Goal: Information Seeking & Learning: Check status

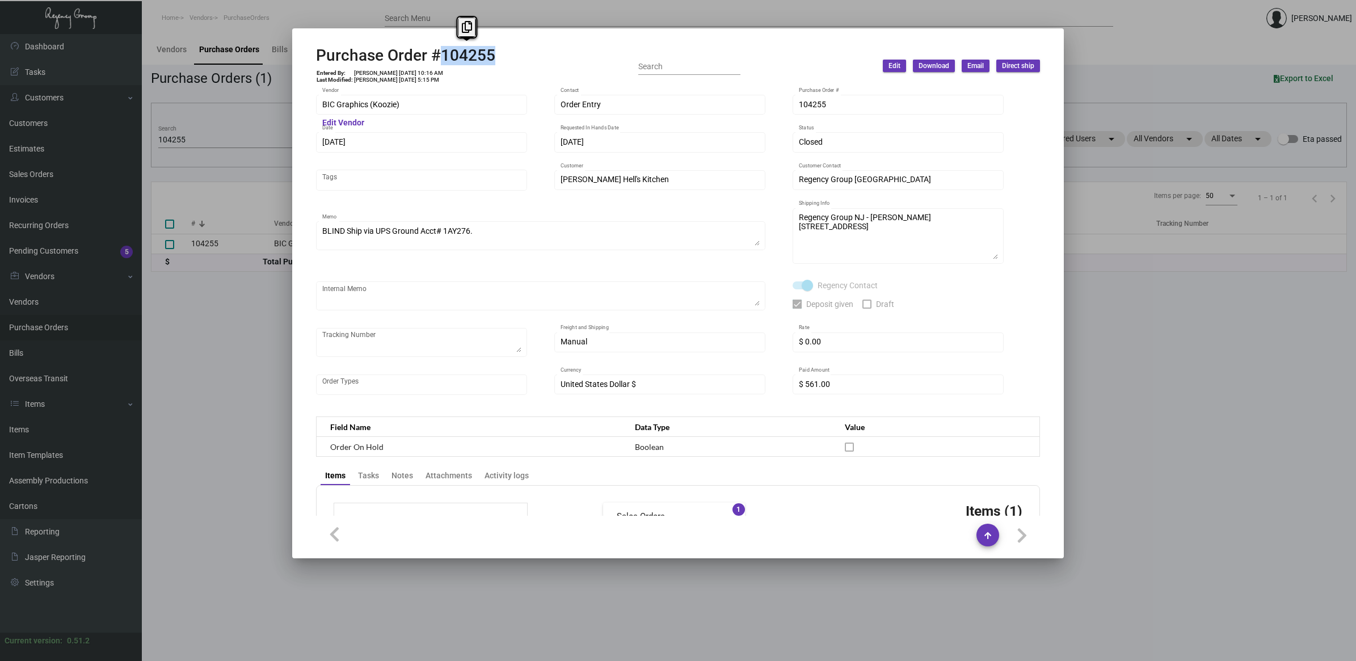
scroll to position [503, 0]
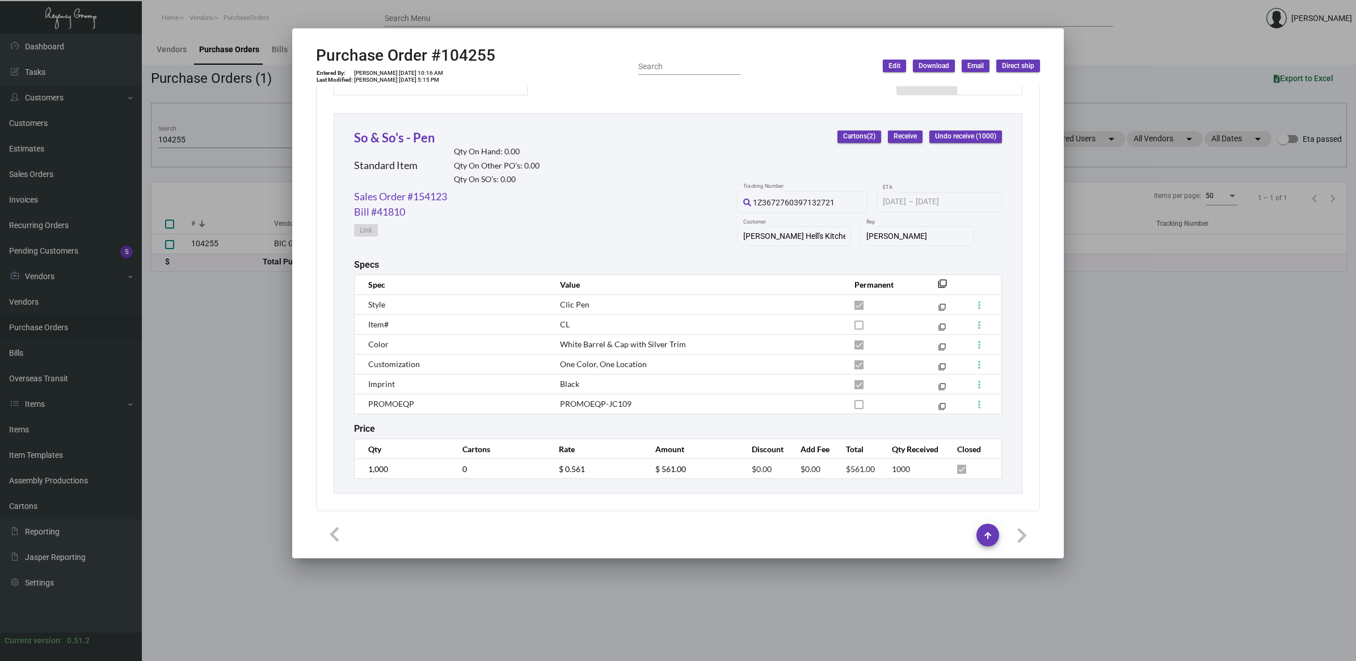
click at [229, 361] on div at bounding box center [678, 330] width 1356 height 661
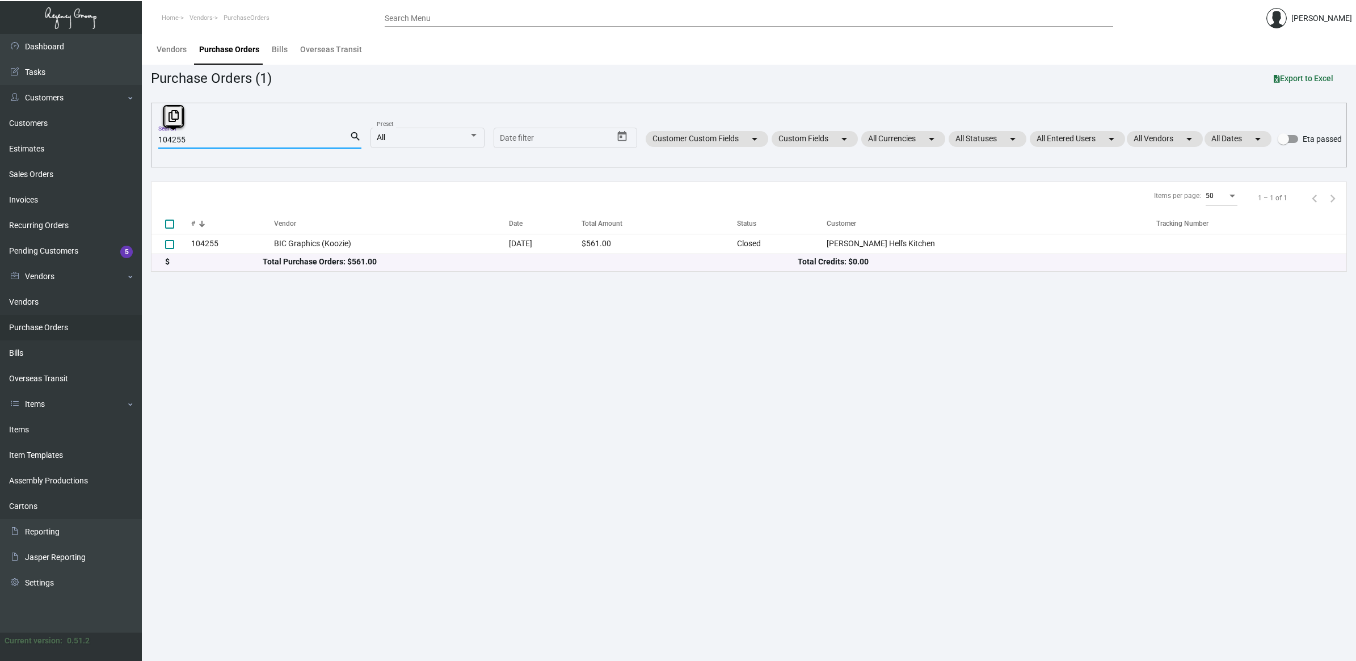
drag, startPoint x: 202, startPoint y: 142, endPoint x: -47, endPoint y: 125, distance: 249.6
click at [0, 125] on html "Home Vendors PurchaseOrders Search Menu [PERSON_NAME] Dashboard Dashboard Tasks…" at bounding box center [678, 330] width 1356 height 661
paste input "6803"
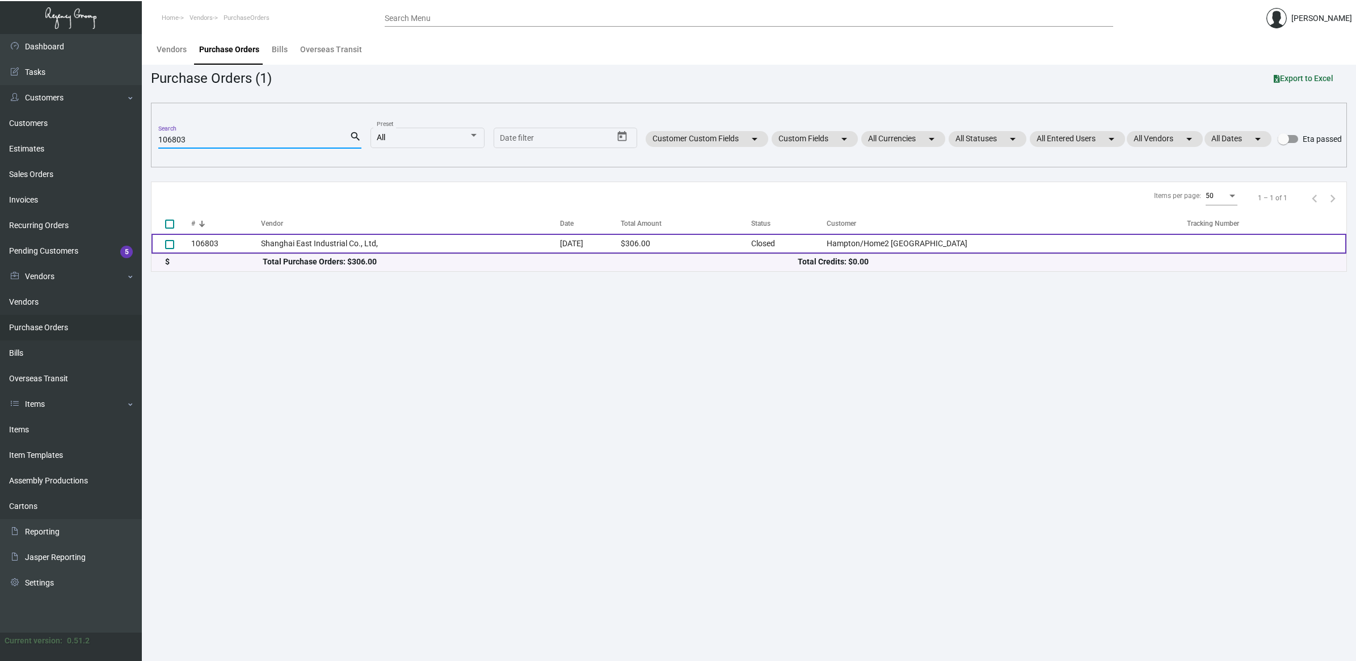
type input "106803"
click at [375, 240] on td "Shanghai East Industrial Co., Ltd," at bounding box center [410, 244] width 299 height 20
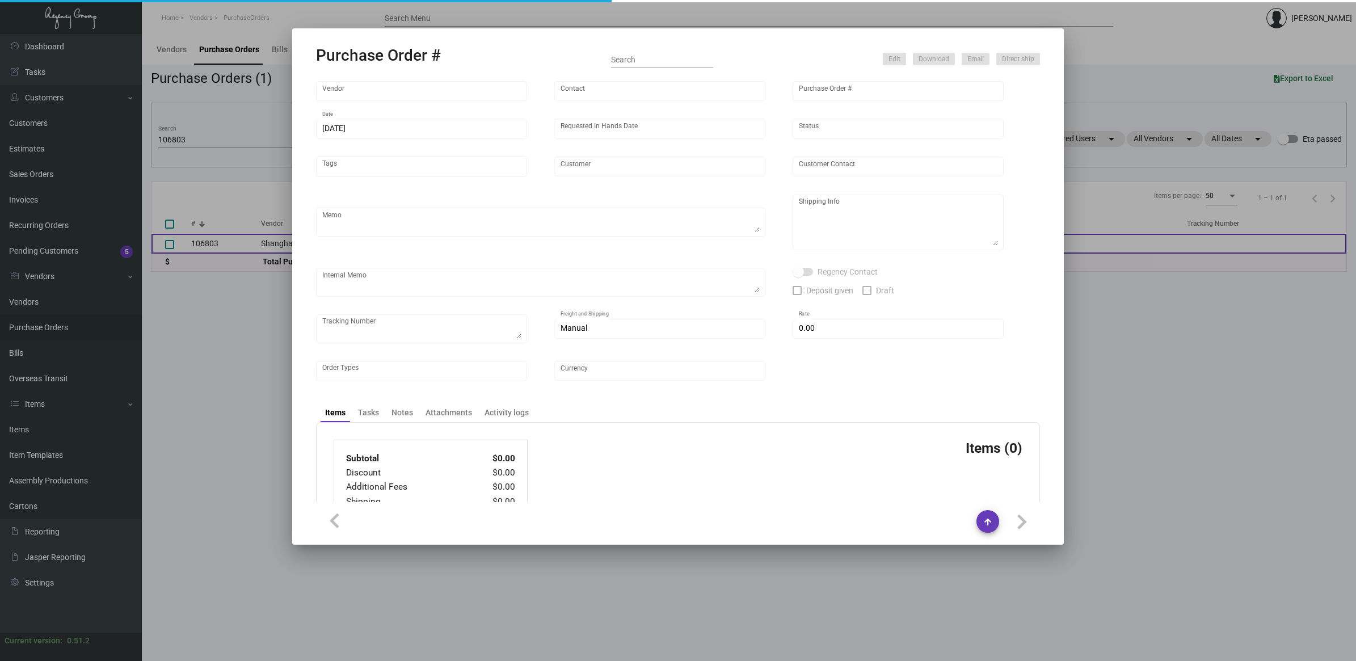
type input "Shanghai East Industrial Co., Ltd,"
type input "[PERSON_NAME]"
type input "106803"
type input "[DATE]"
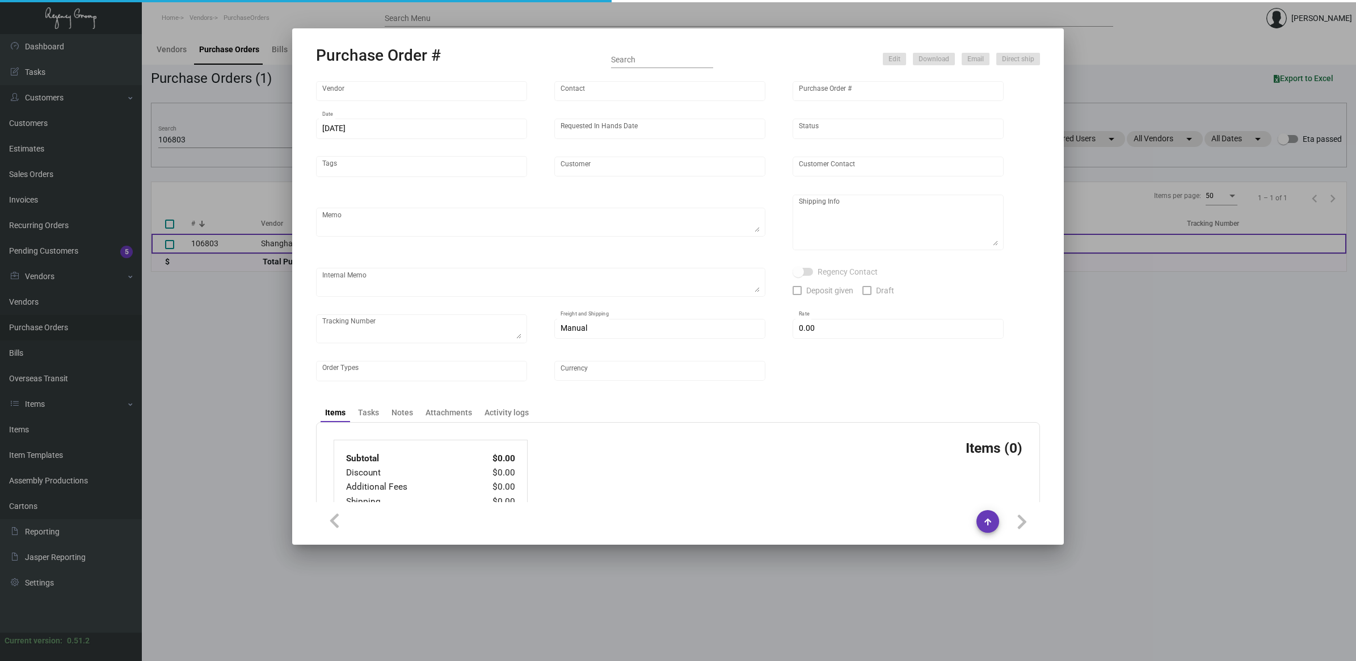
type input "Hampton/Home2 [GEOGRAPHIC_DATA]"
type textarea "Please ship by air to our NJ warehouse."
type textarea "Regency Group NJ - [PERSON_NAME] [STREET_ADDRESS]"
checkbox input "true"
type input "$ 0.00"
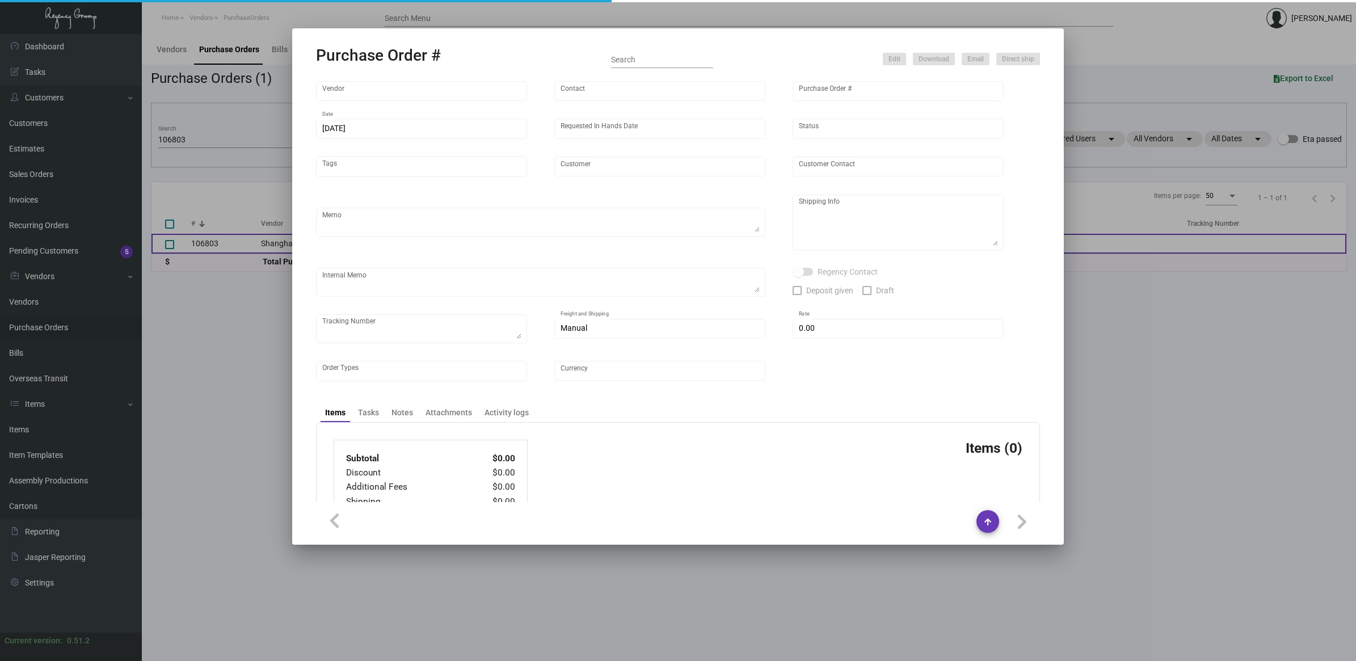
type input "United States Dollar $"
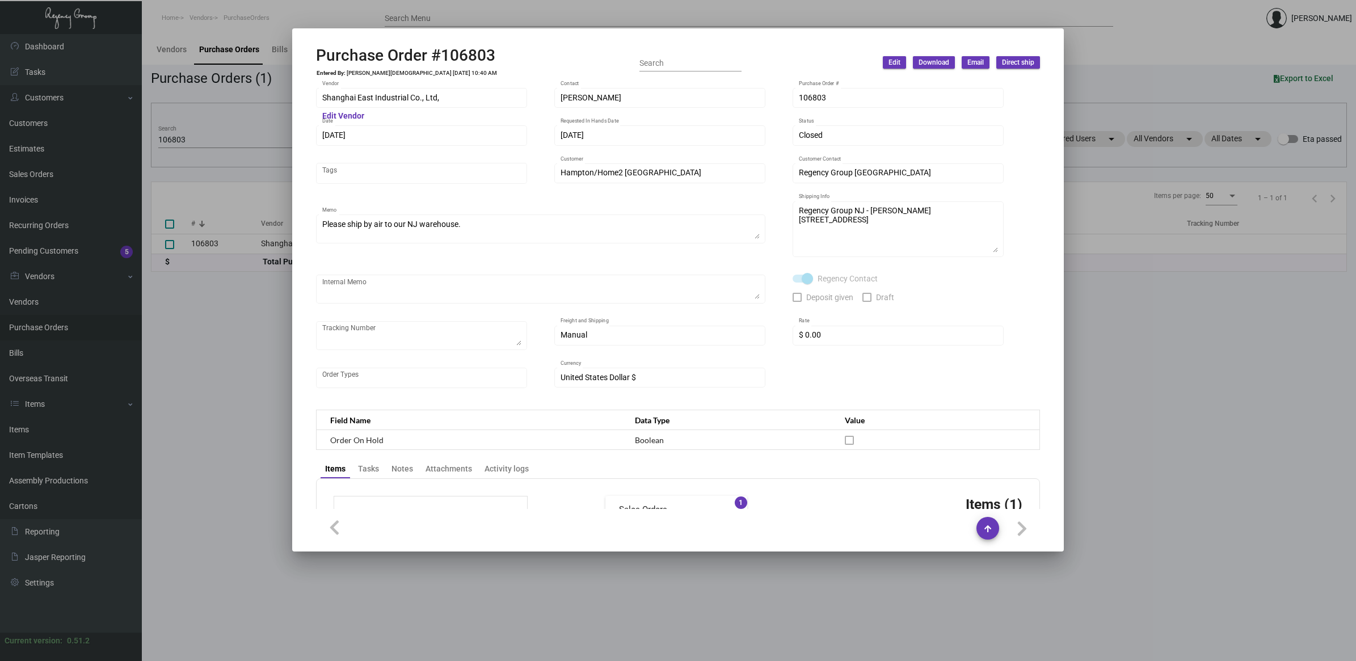
drag, startPoint x: 213, startPoint y: 327, endPoint x: 204, endPoint y: 168, distance: 159.1
click at [213, 327] on div at bounding box center [678, 330] width 1356 height 661
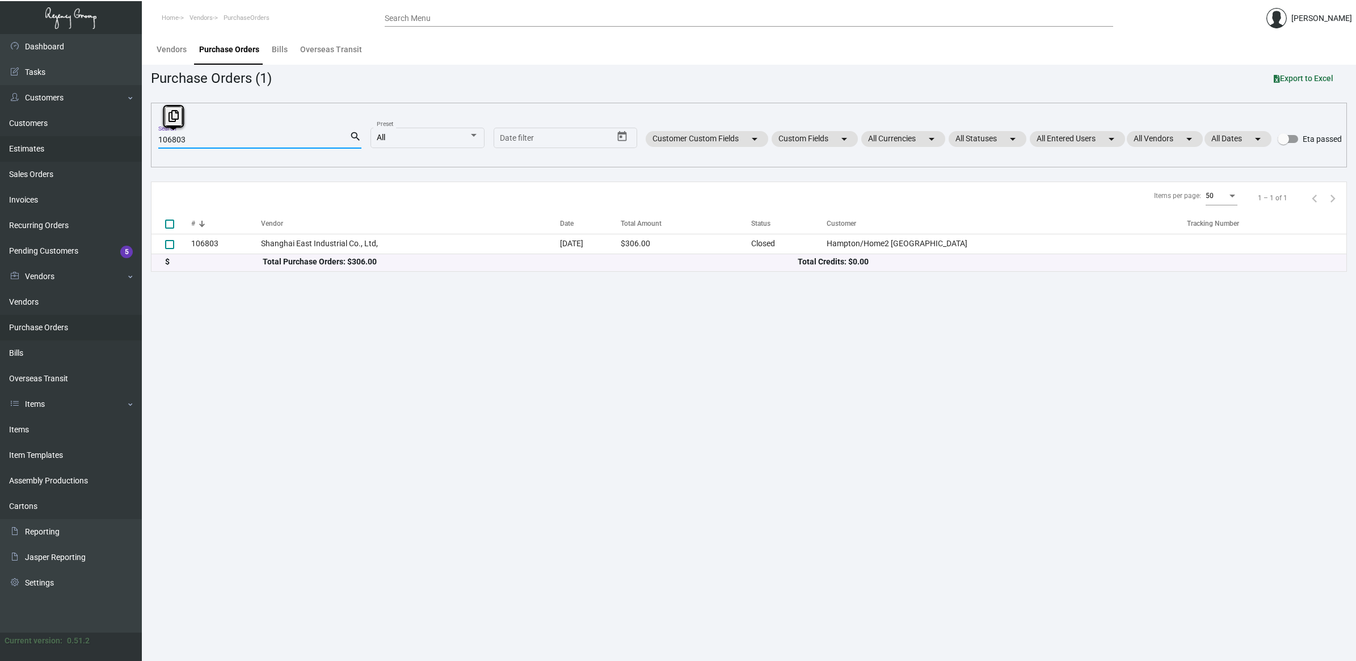
drag, startPoint x: 201, startPoint y: 140, endPoint x: 74, endPoint y: 139, distance: 127.1
click at [74, 137] on div "Dashboard Dashboard Tasks Customers Customers Estimates Sales Orders Invoices R…" at bounding box center [678, 347] width 1356 height 627
paste input "4326"
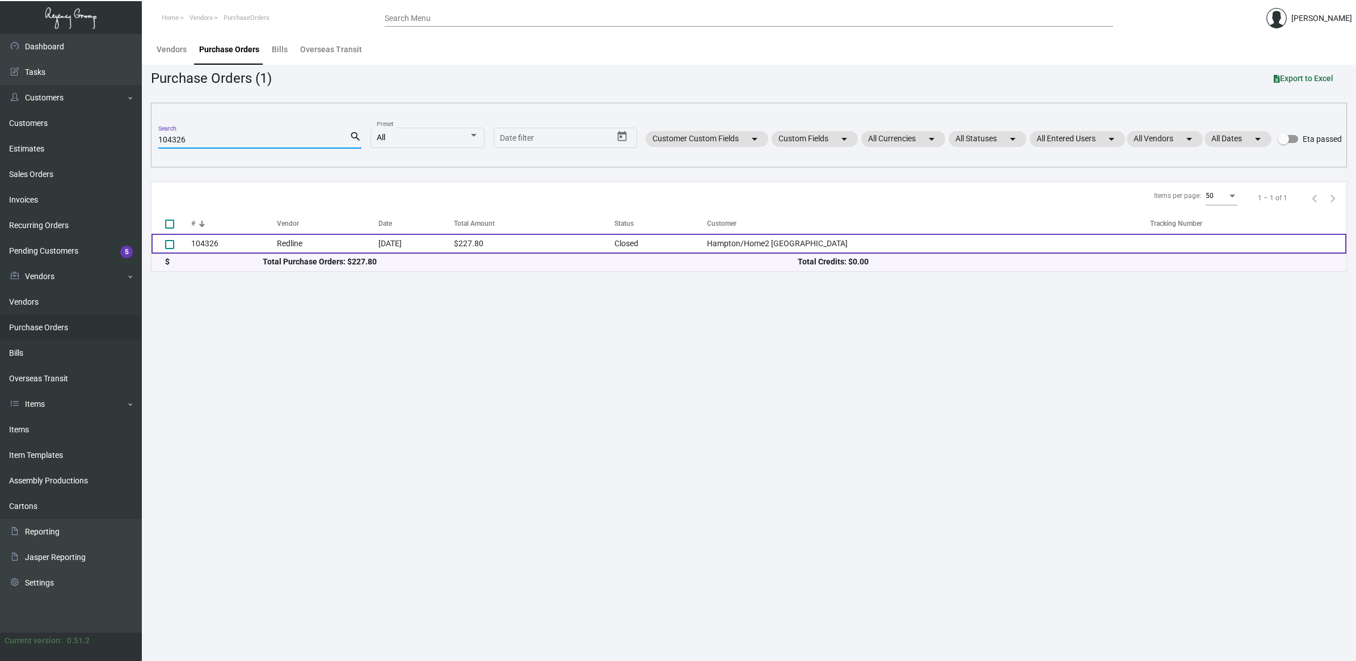
type input "104326"
click at [246, 239] on td "104326" at bounding box center [234, 244] width 86 height 20
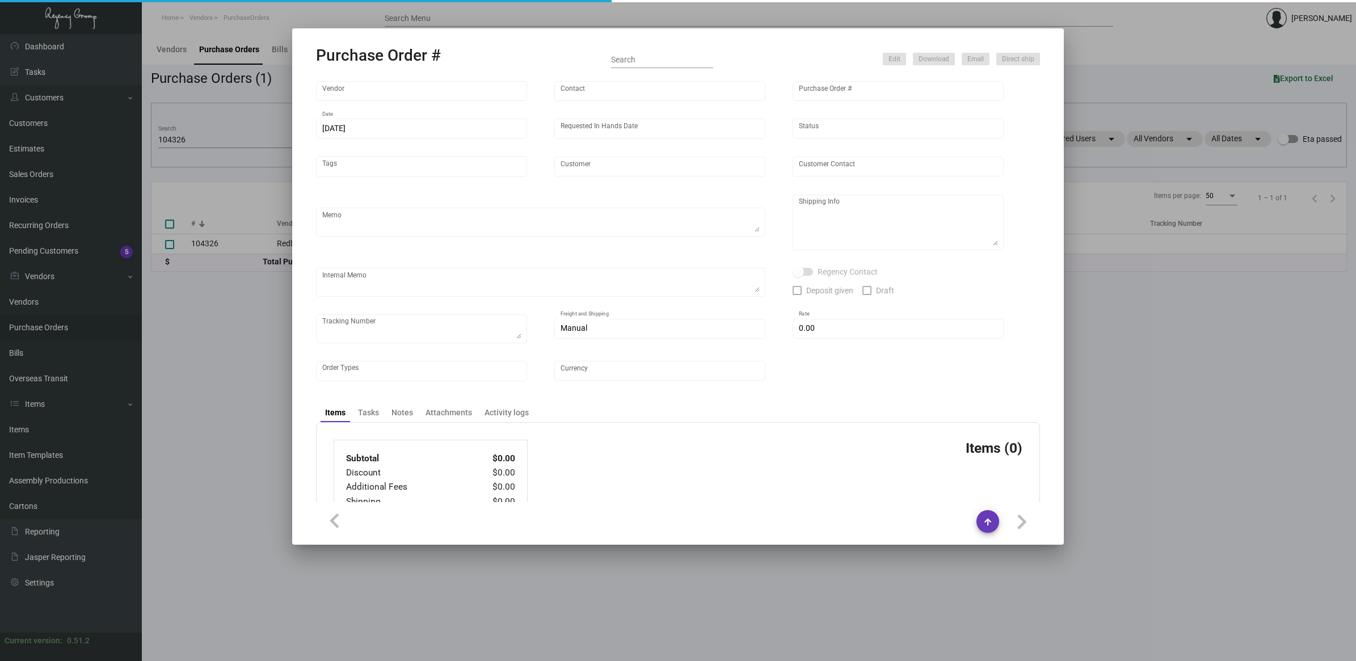
type input "Redline"
type input "[PERSON_NAME] B"
type input "104326"
type input "[DATE]"
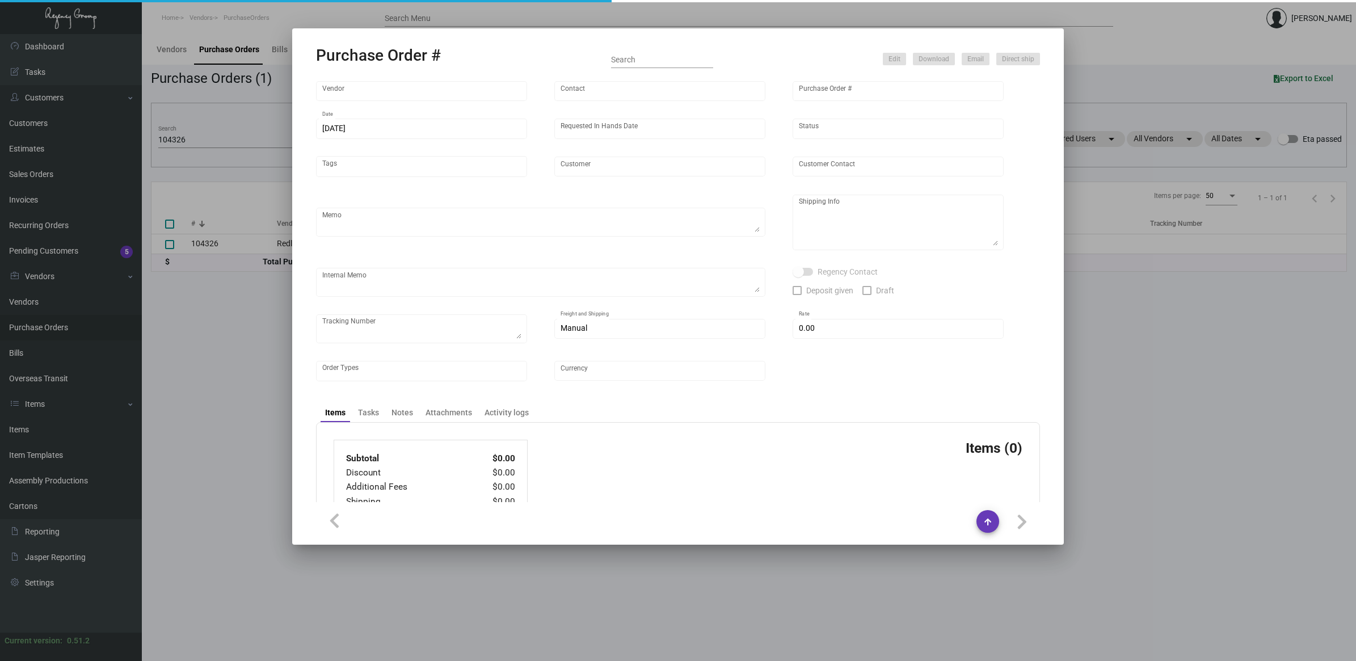
type input "Hampton/Home2 [GEOGRAPHIC_DATA]"
type input "[PERSON_NAME]"
type textarea "BLIND SHIP ON UPS# 1AY276 / Please send a proof for approval."
type textarea "Hampton/Home2 [GEOGRAPHIC_DATA] - [PERSON_NAME] [STREET_ADDRESS][US_STATE]"
type textarea "3/26 - Followed up for a proof for approval. 3/29 - Followed up for proof + ESD…"
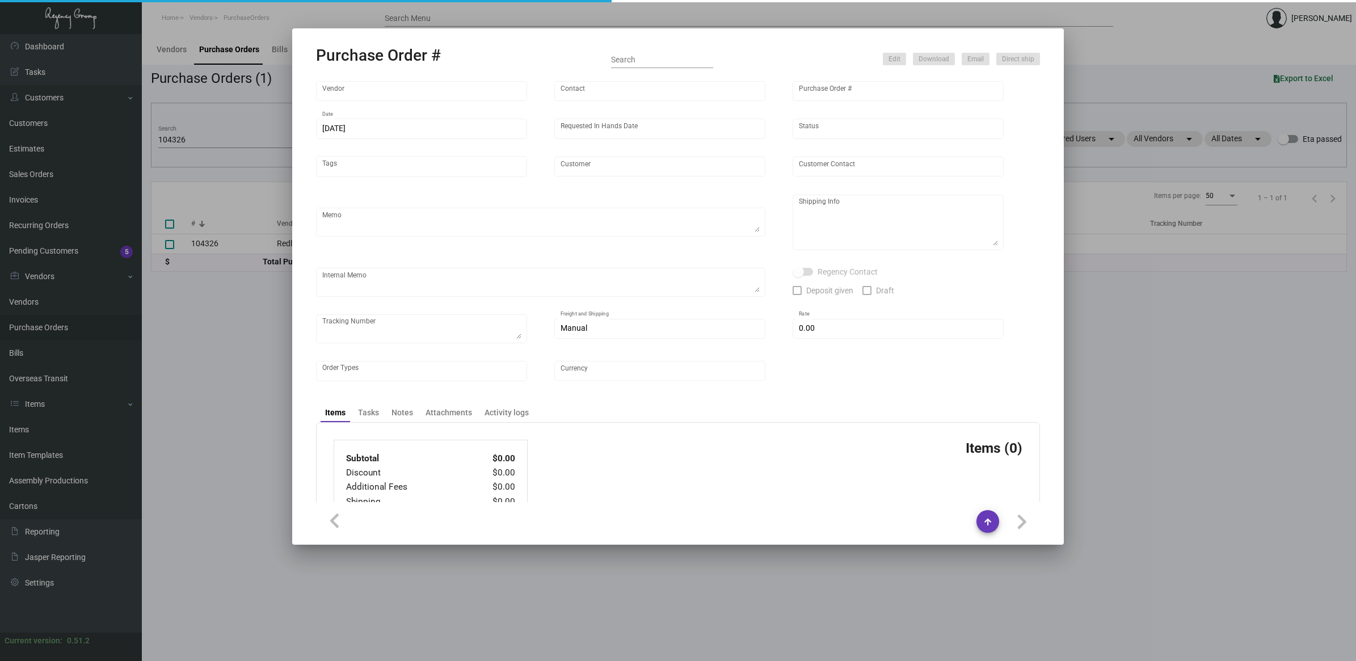
checkbox input "true"
type input "$ 0.00"
type input "United States Dollar $"
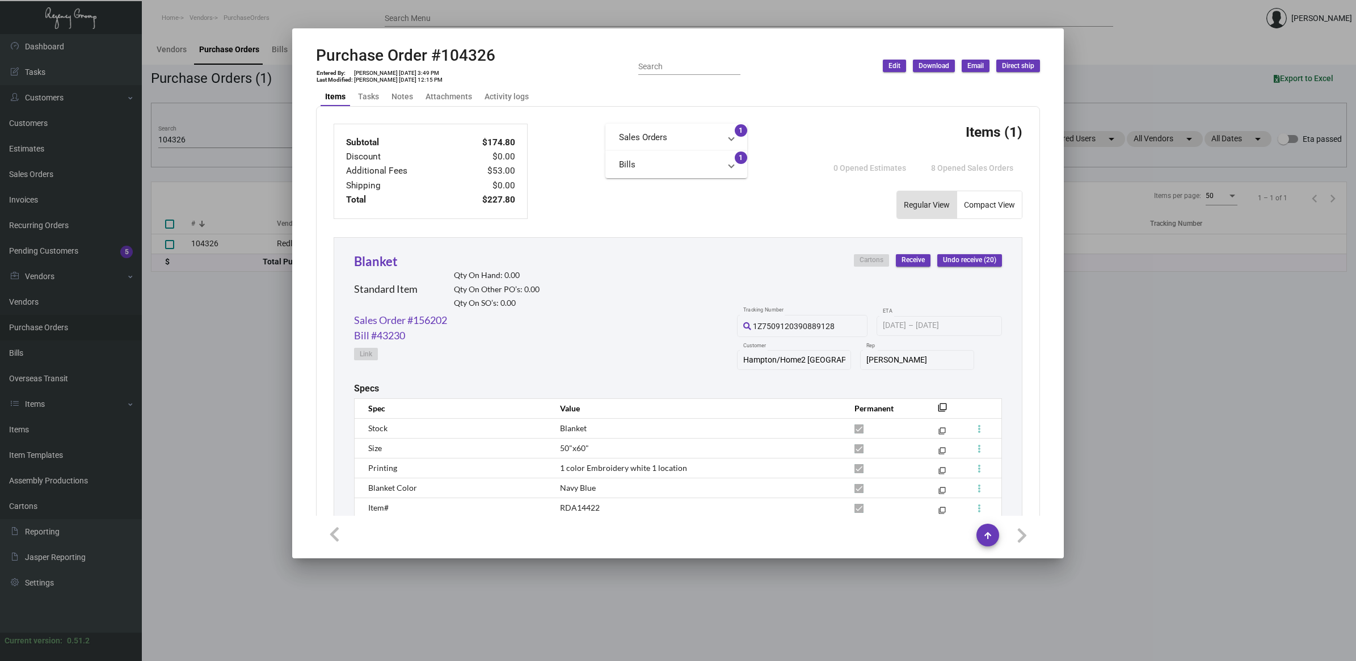
scroll to position [483, 0]
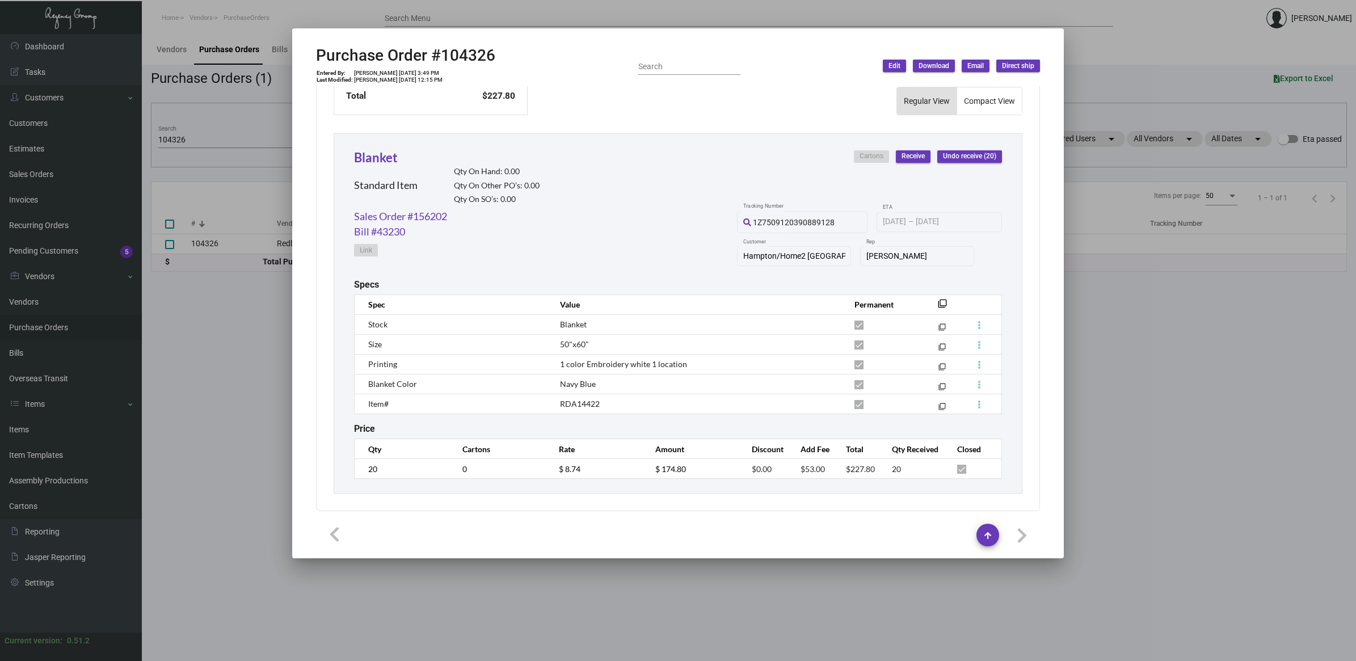
click at [588, 400] on span "RDA14422" at bounding box center [580, 404] width 40 height 10
copy span "RDA14422"
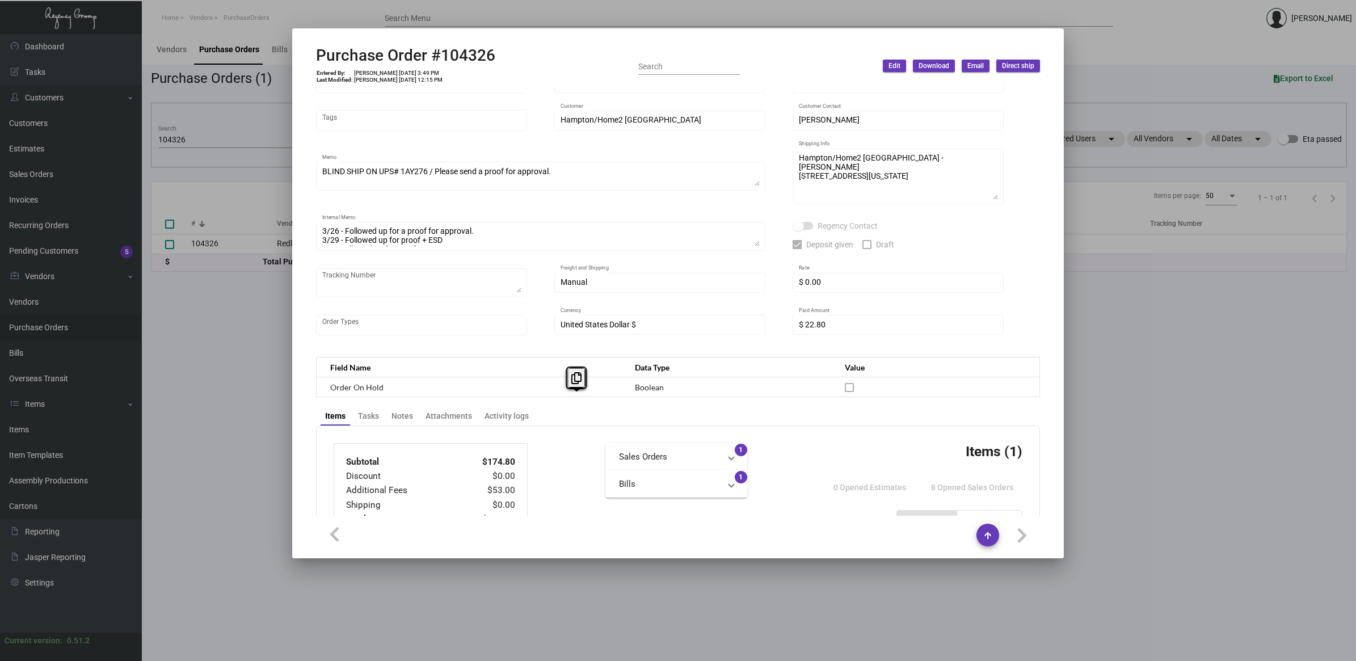
scroll to position [0, 0]
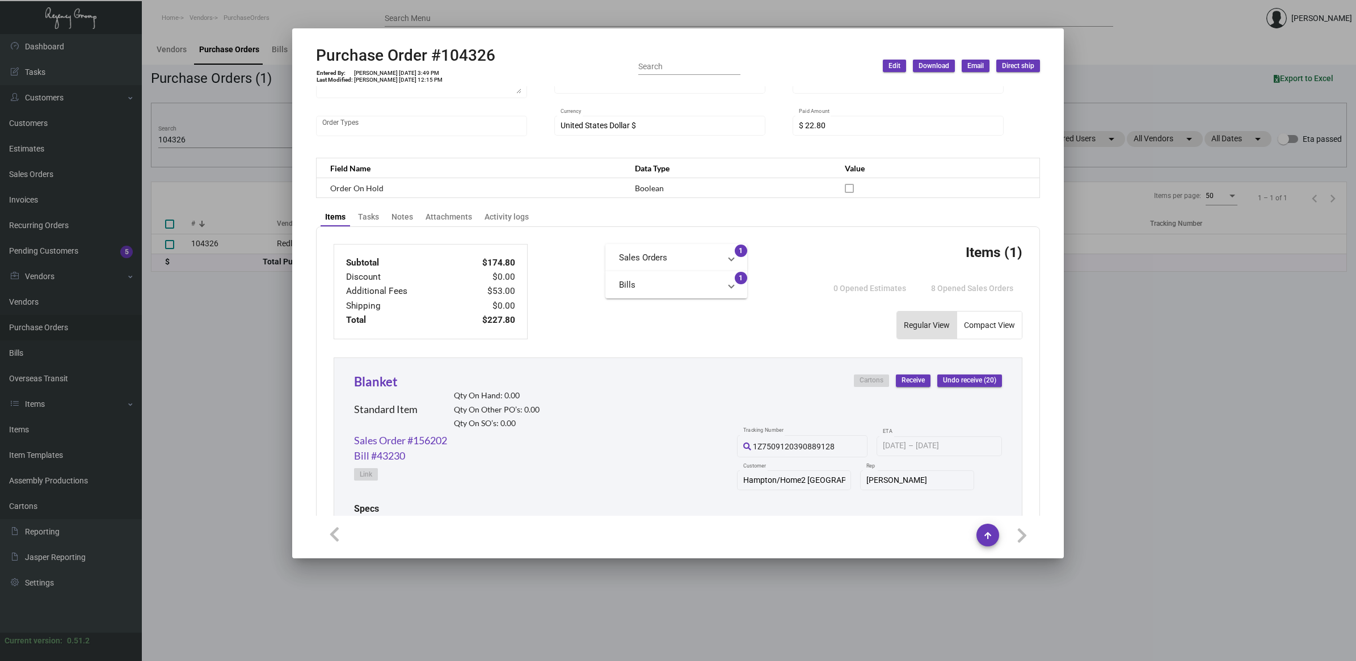
scroll to position [57, 0]
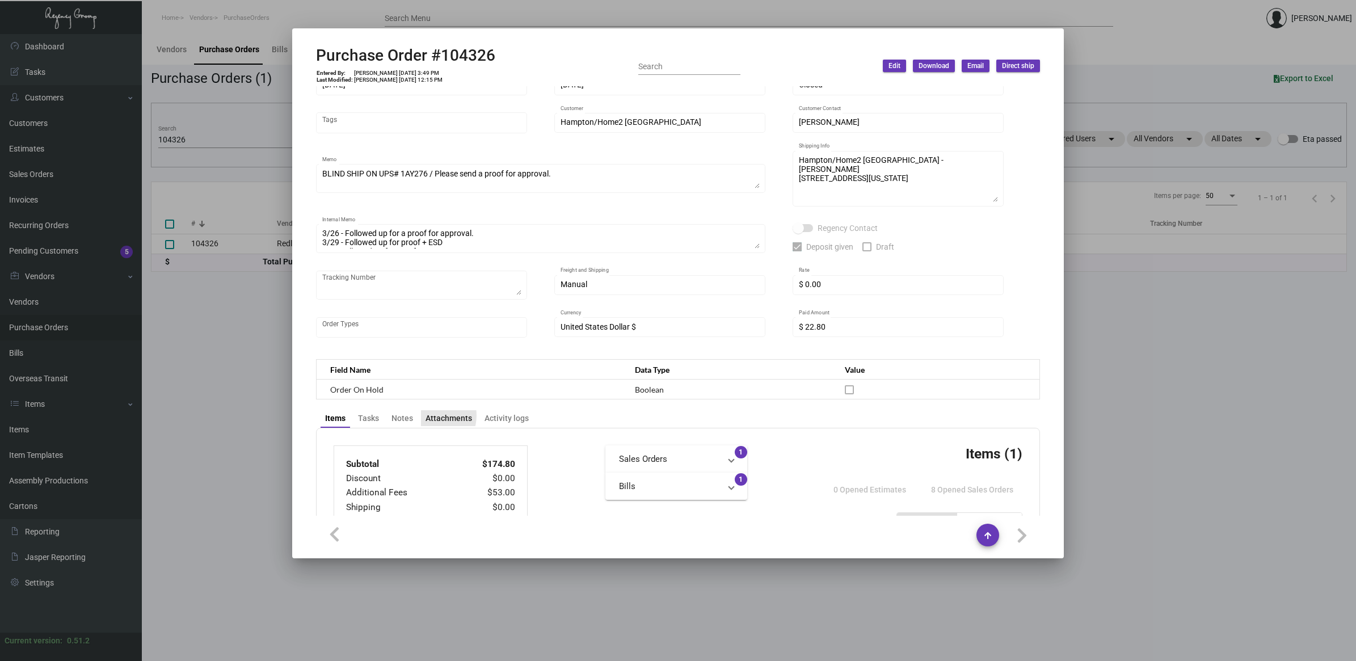
click at [428, 412] on div "Attachments" at bounding box center [448, 418] width 47 height 12
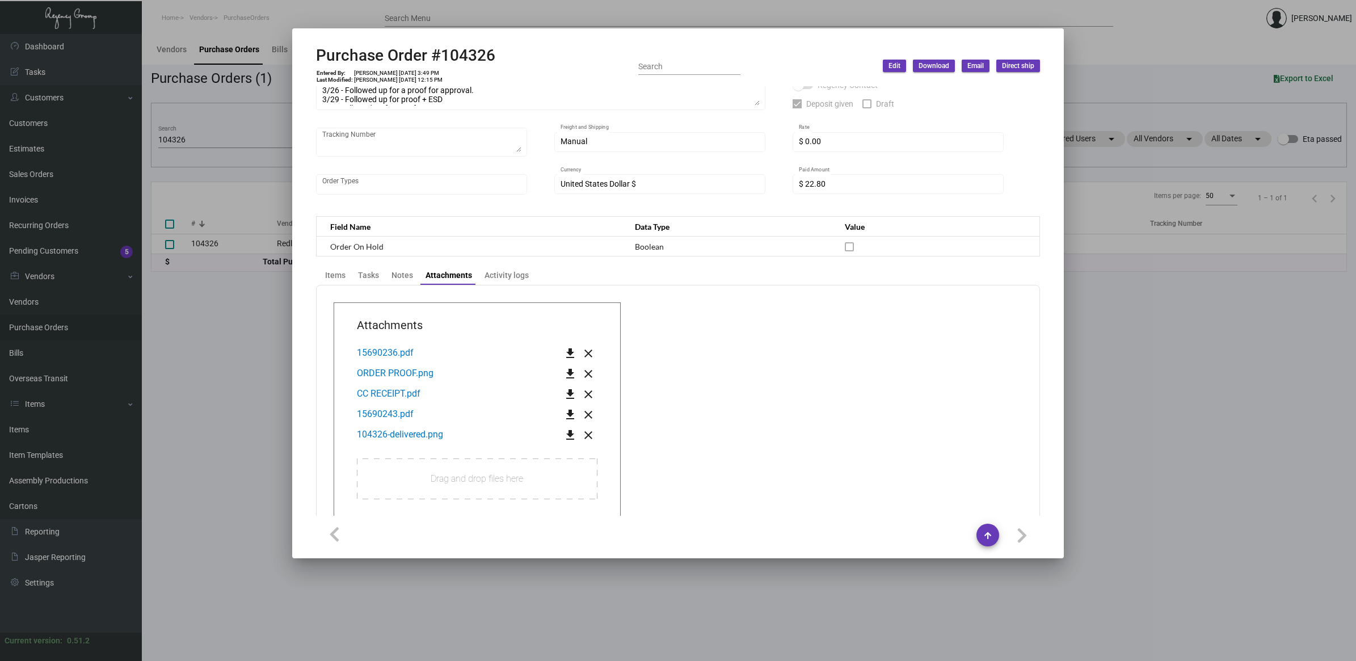
scroll to position [268, 0]
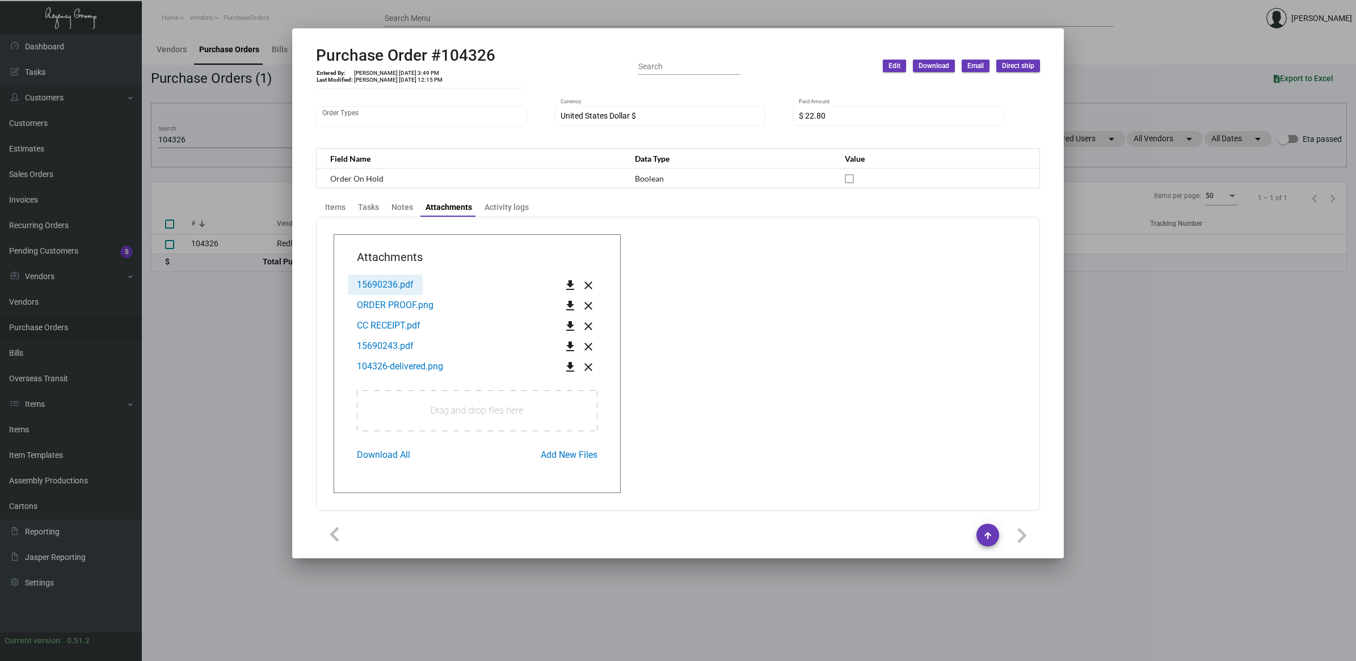
click at [396, 282] on span "15690236.pdf" at bounding box center [385, 284] width 57 height 11
click at [340, 205] on div "Items" at bounding box center [335, 207] width 20 height 12
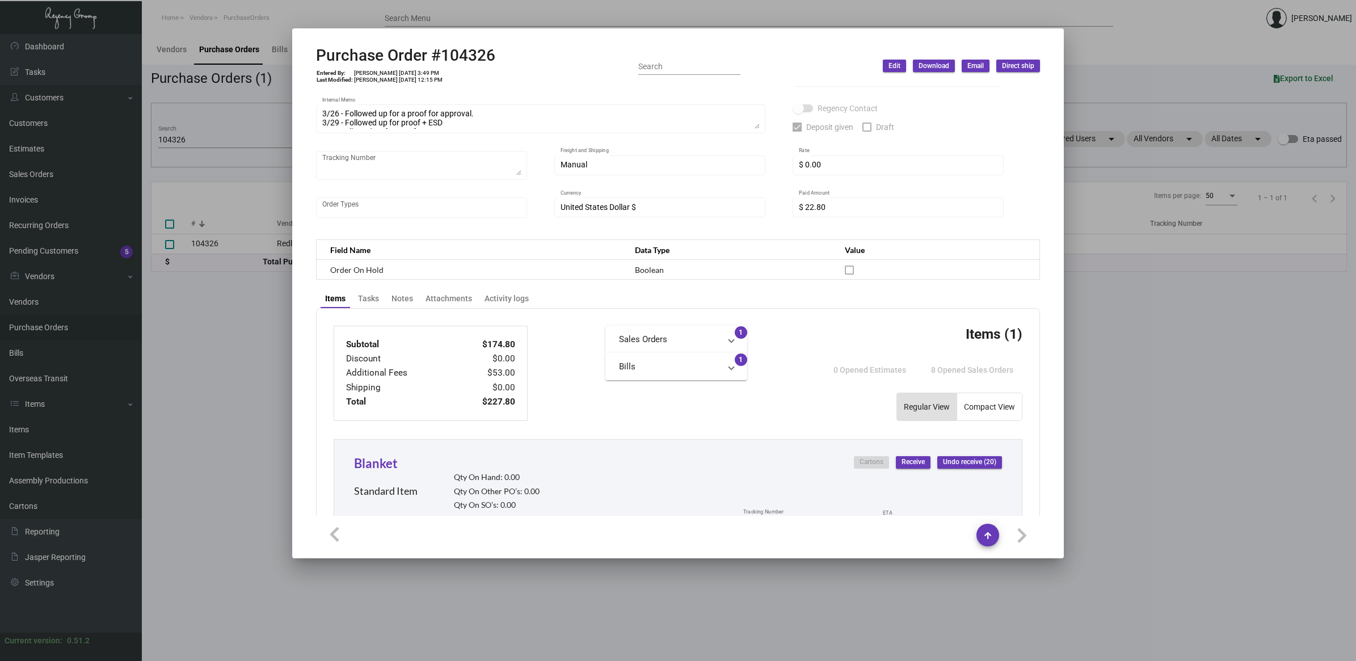
scroll to position [128, 0]
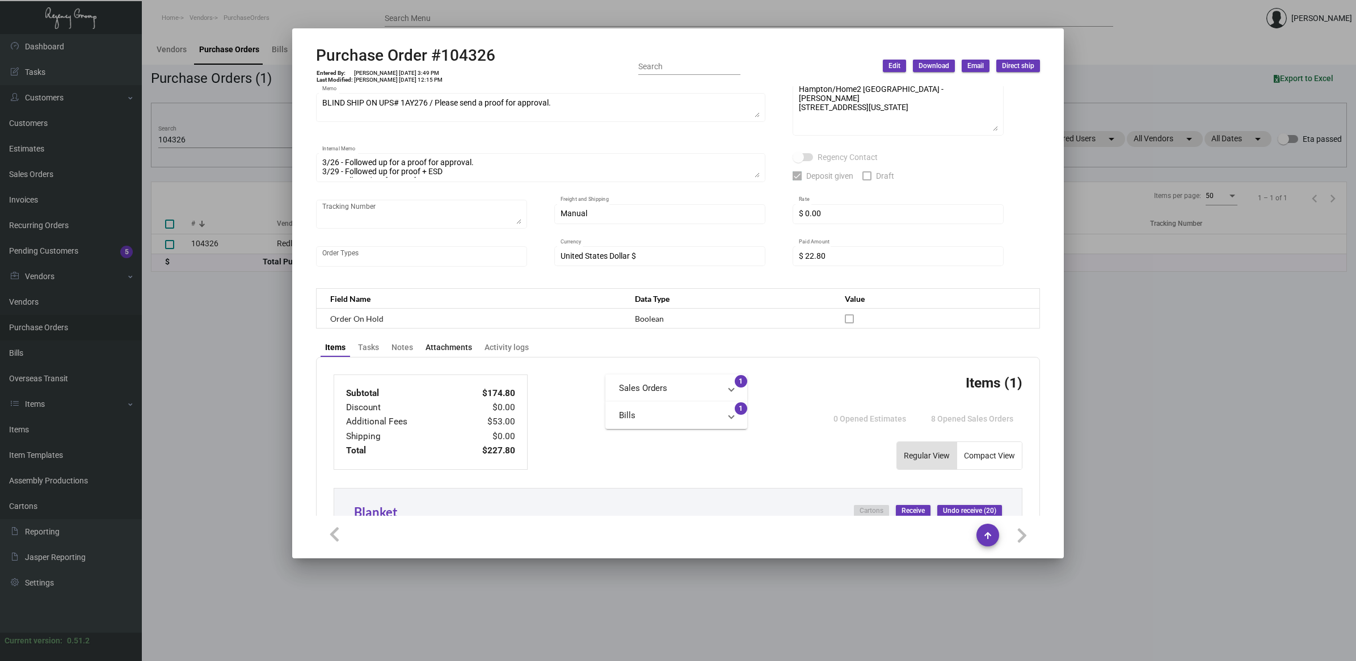
click at [444, 344] on div "Attachments" at bounding box center [448, 347] width 47 height 12
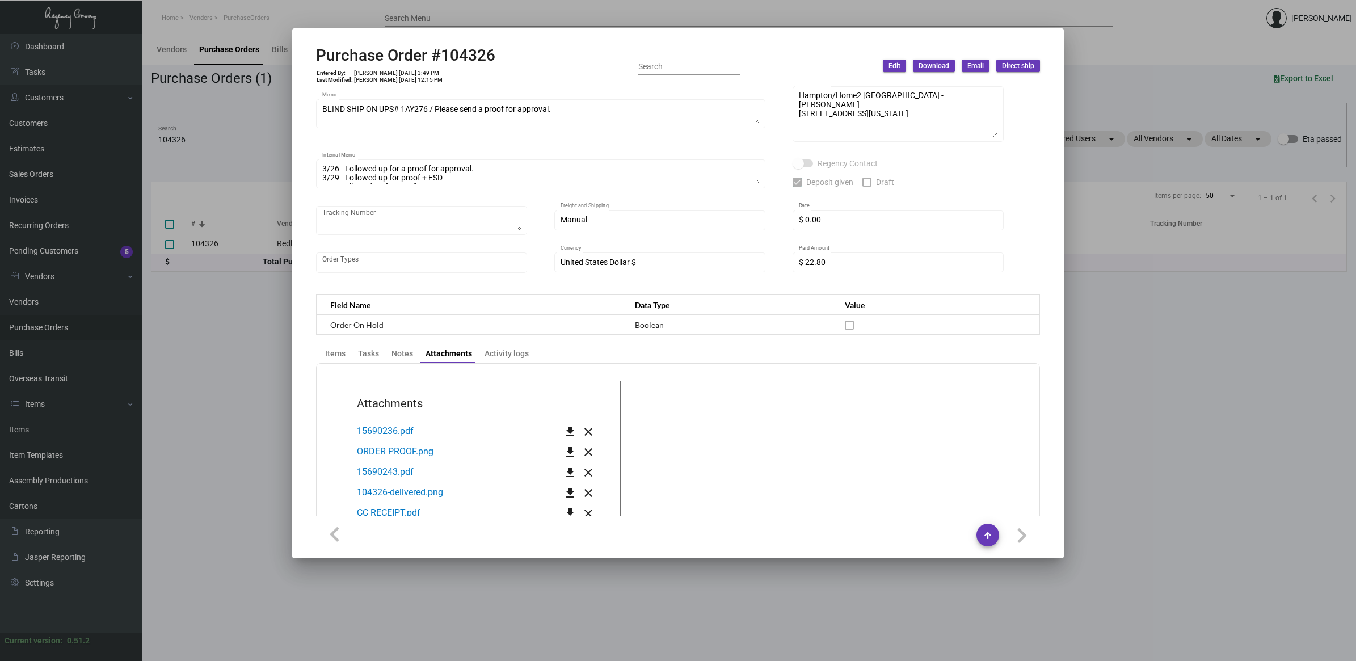
scroll to position [166, 0]
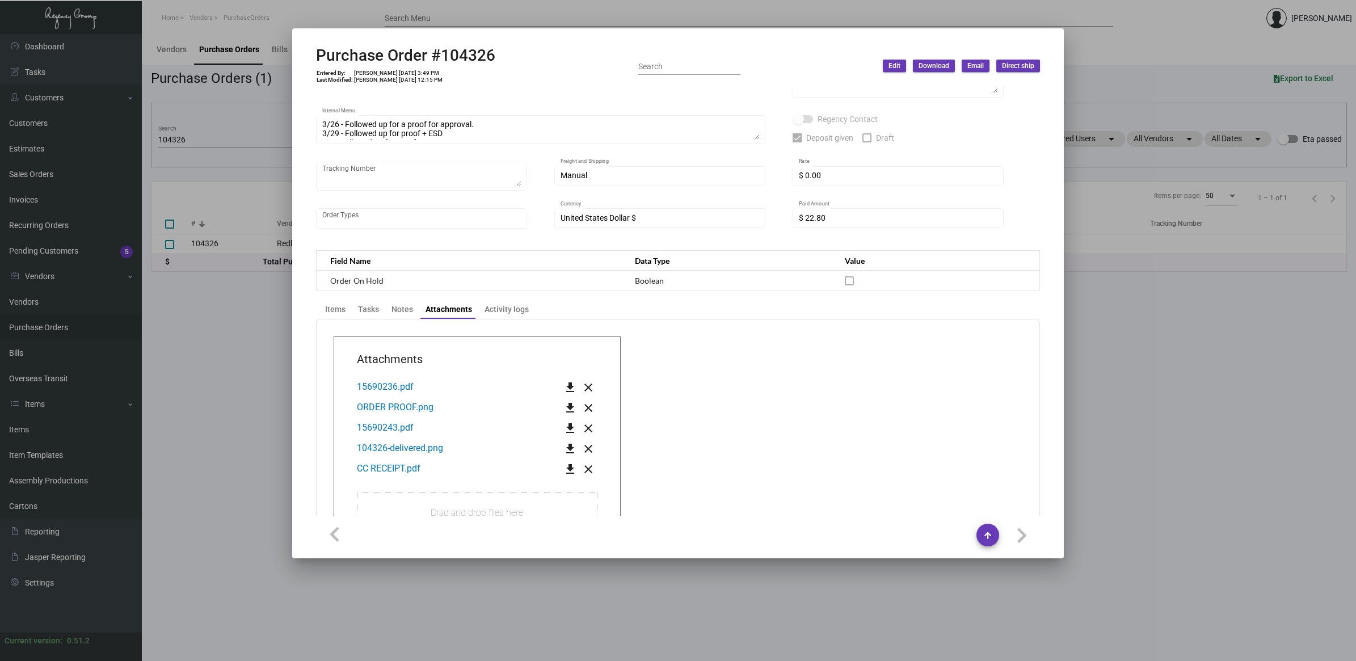
click at [395, 423] on span "15690243.pdf" at bounding box center [385, 427] width 57 height 11
click at [324, 302] on div "Items" at bounding box center [334, 309] width 29 height 16
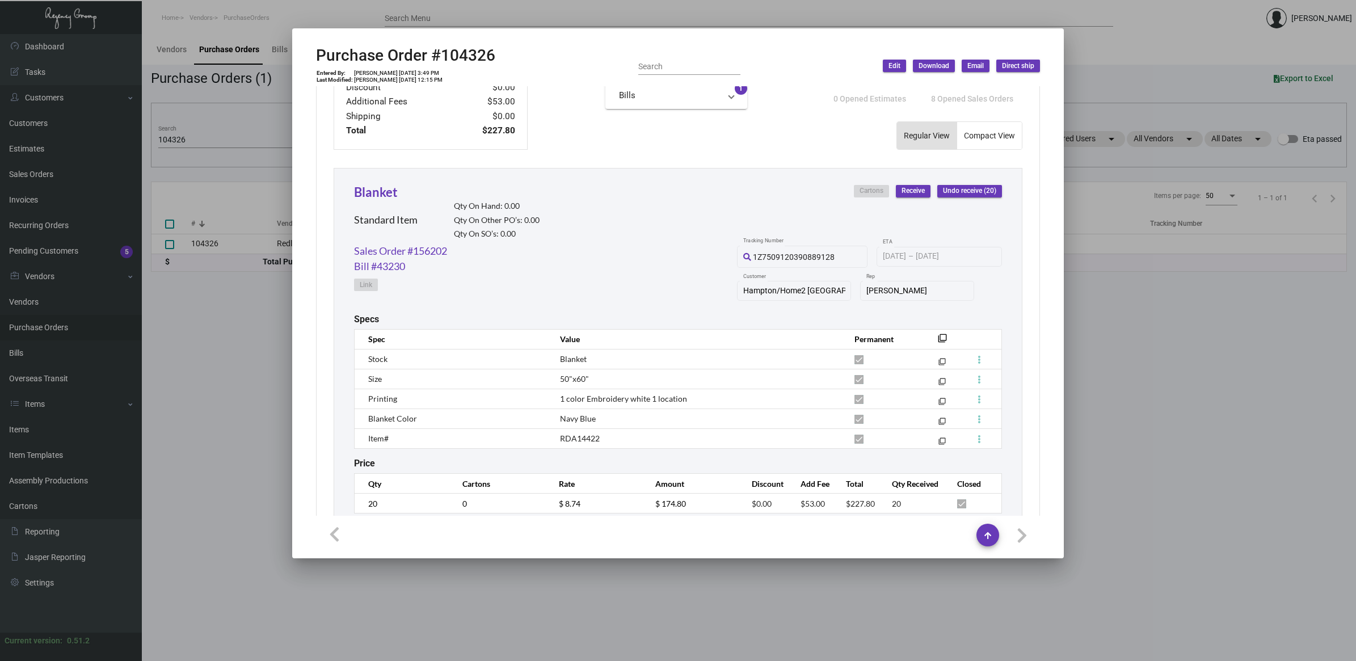
scroll to position [483, 0]
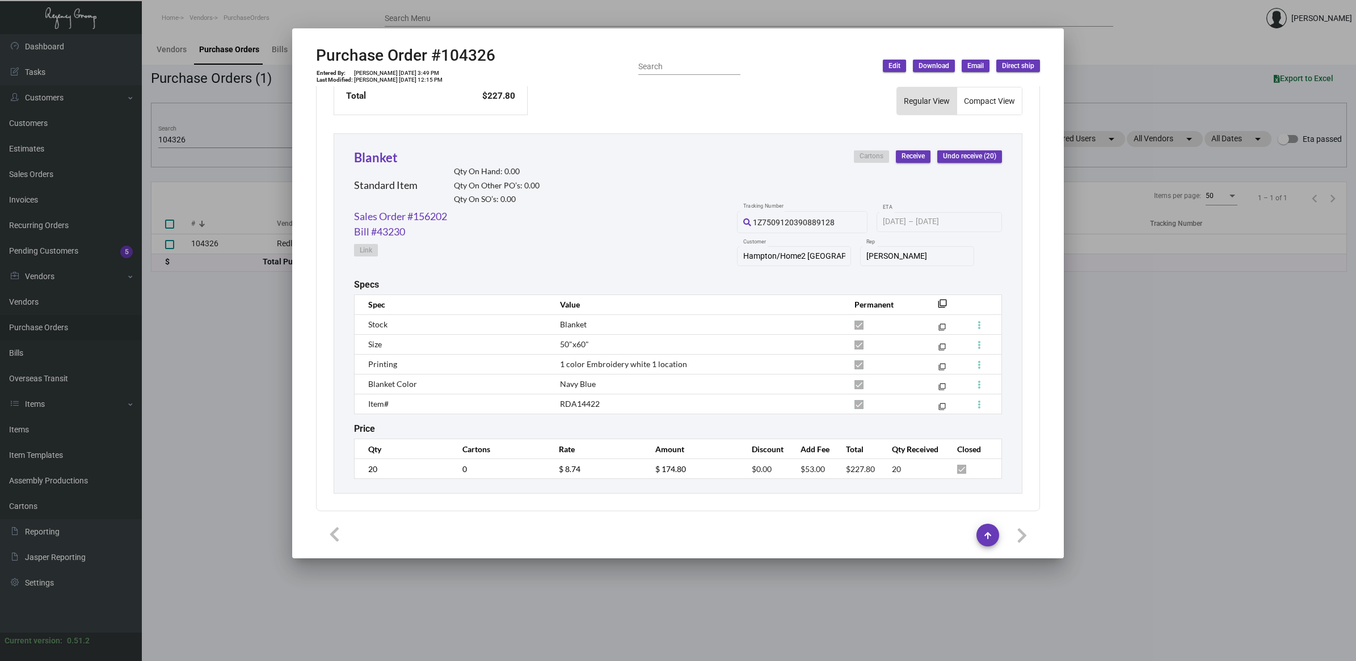
click at [223, 138] on div at bounding box center [678, 330] width 1356 height 661
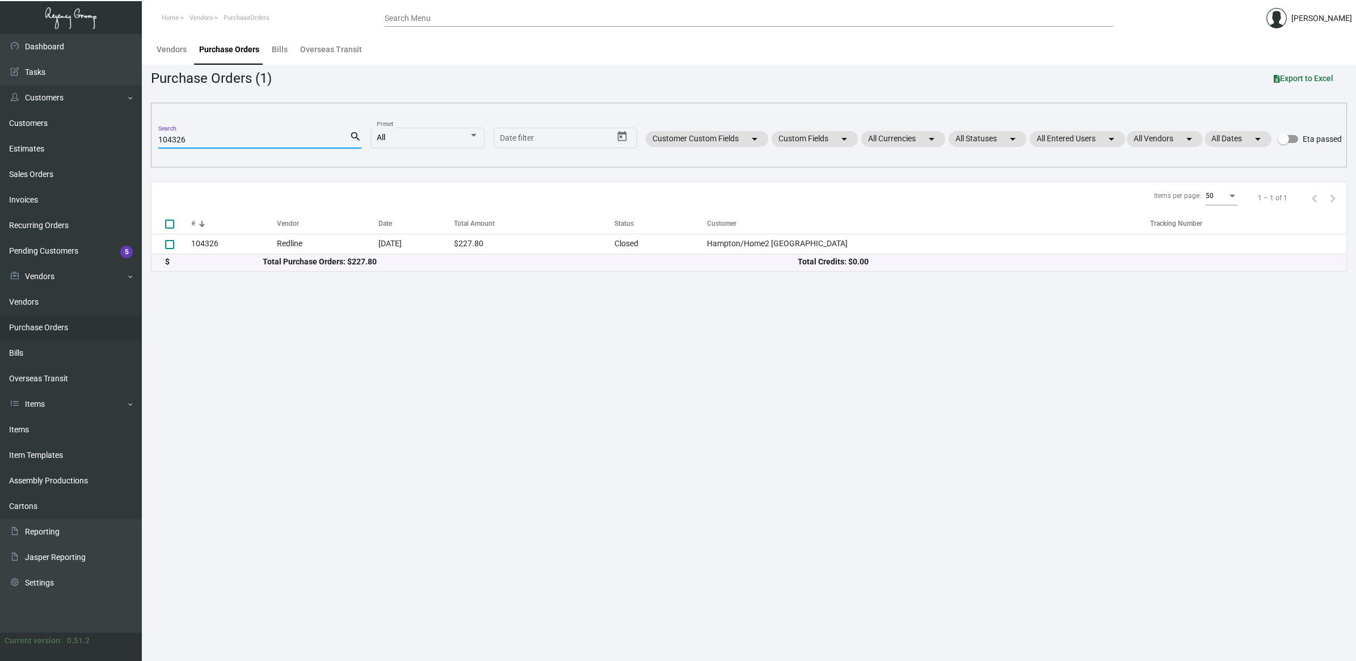
click at [201, 140] on input "104326" at bounding box center [253, 140] width 191 height 9
click at [218, 140] on input "104326" at bounding box center [253, 140] width 191 height 9
click at [218, 139] on input "104326" at bounding box center [253, 140] width 191 height 9
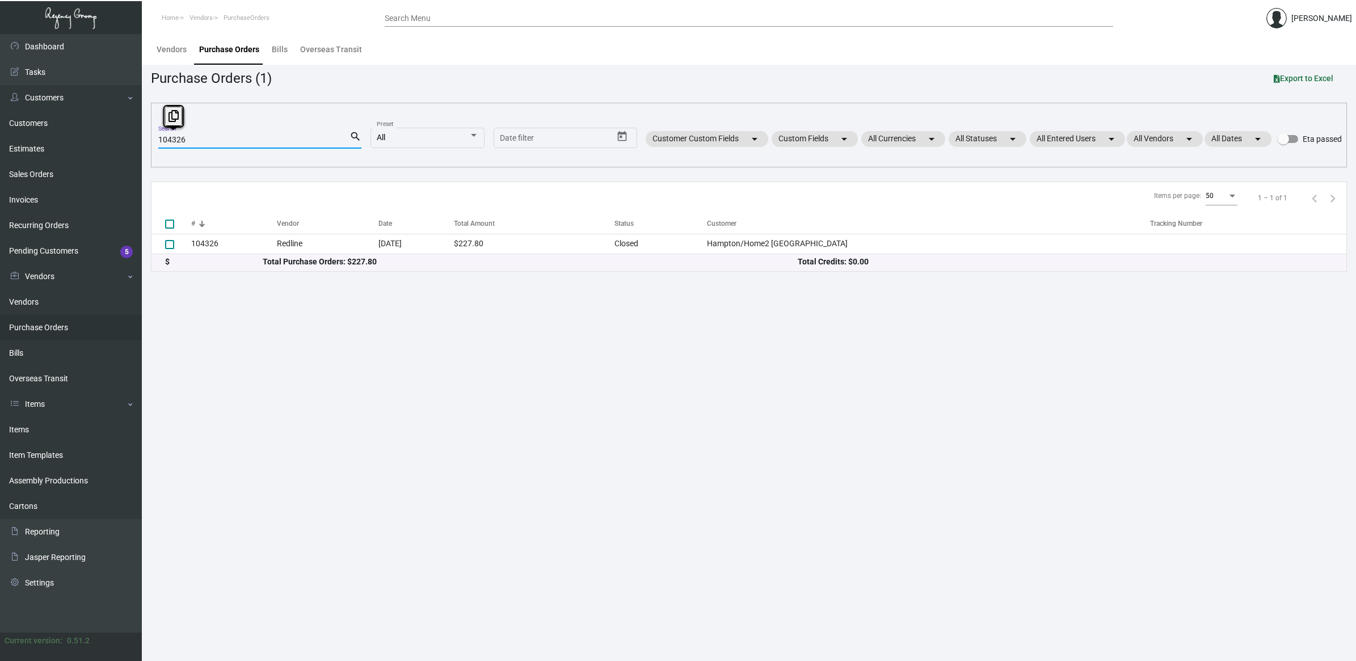
click at [218, 139] on input "104326" at bounding box center [253, 140] width 191 height 9
paste input "7821"
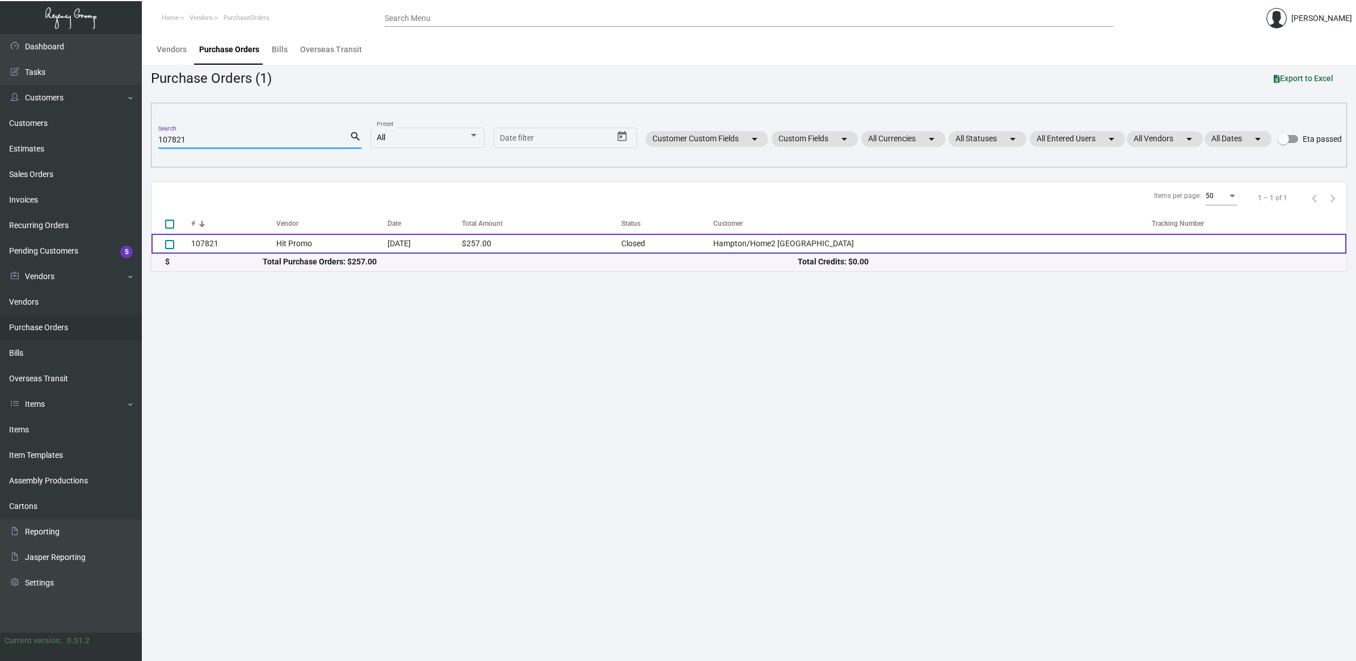
type input "107821"
click at [364, 240] on td "Hit Promo" at bounding box center [331, 244] width 111 height 20
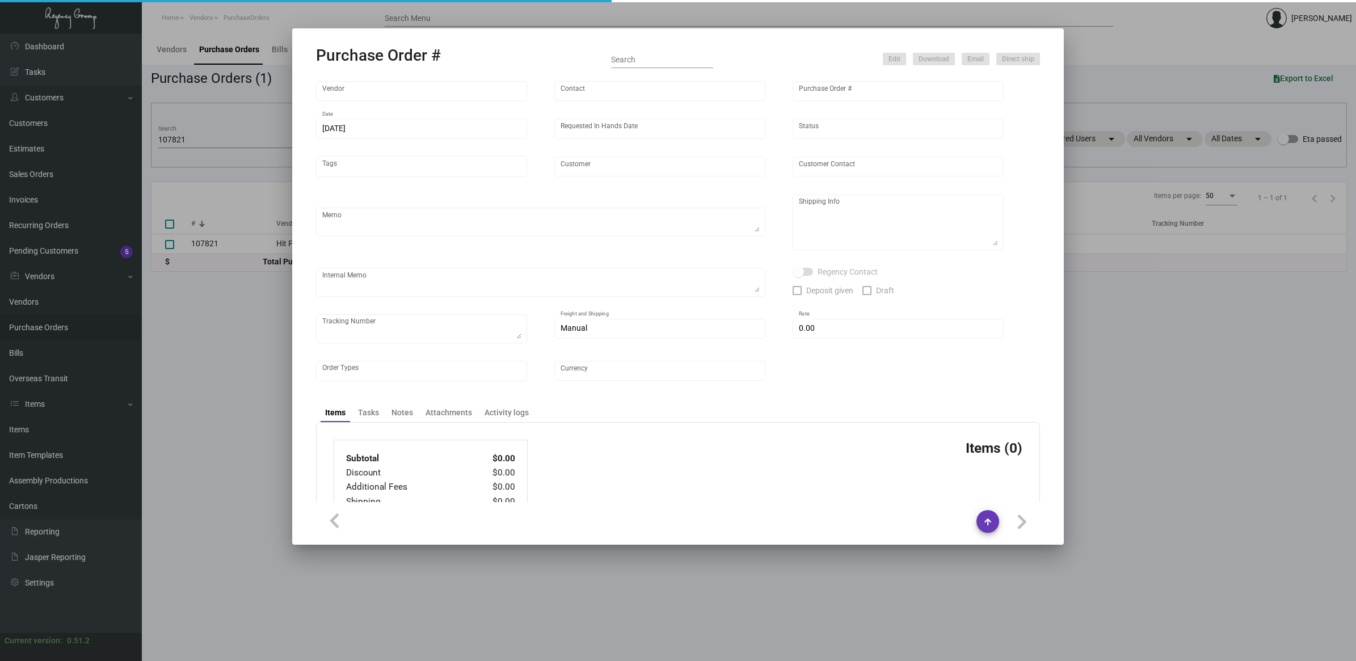
type input "Hit Promo"
type input "[PERSON_NAME]"
type input "107821"
type input "[DATE]"
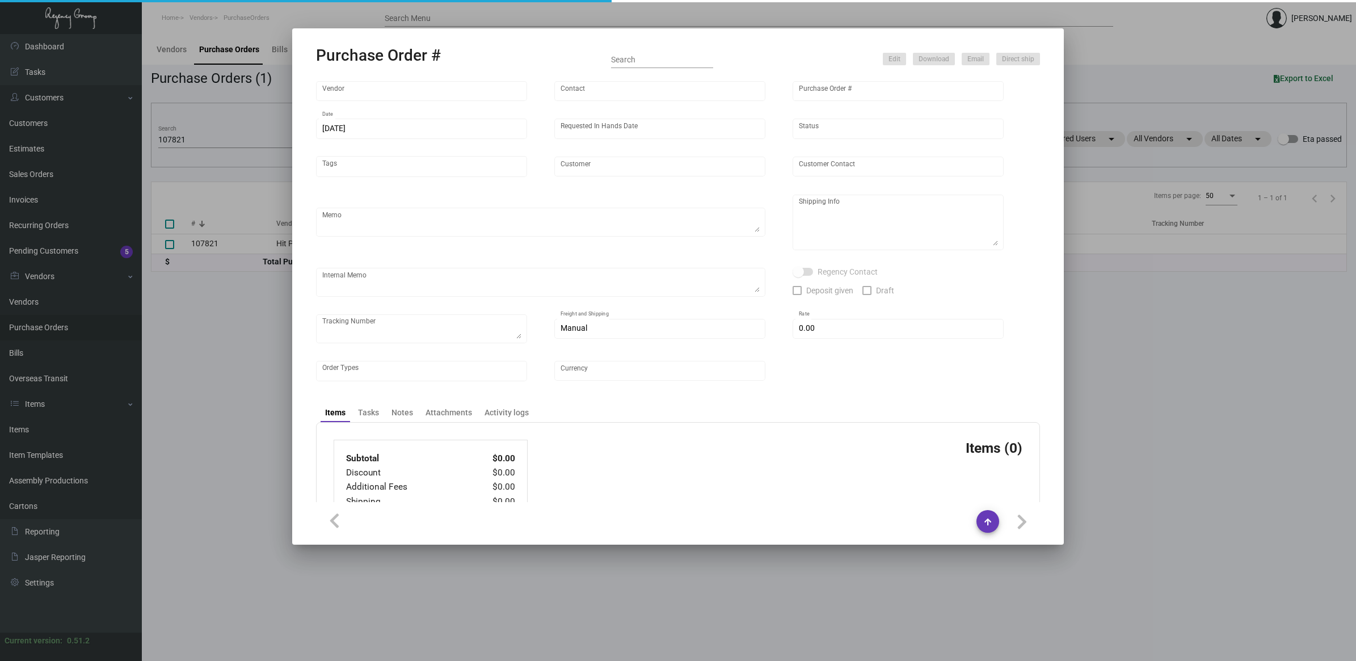
type input "Hampton/Home2 [GEOGRAPHIC_DATA]"
type input "Prince Thapa"
type textarea "Repeat previous PO 104324. BLIND Ship via UPS Ground Acct# 1AY276."
type textarea "Prince [PERSON_NAME] [PERSON_NAME]/Home2 [GEOGRAPHIC_DATA] [STREET_ADDRESS][US_…"
type input "$ 0.00"
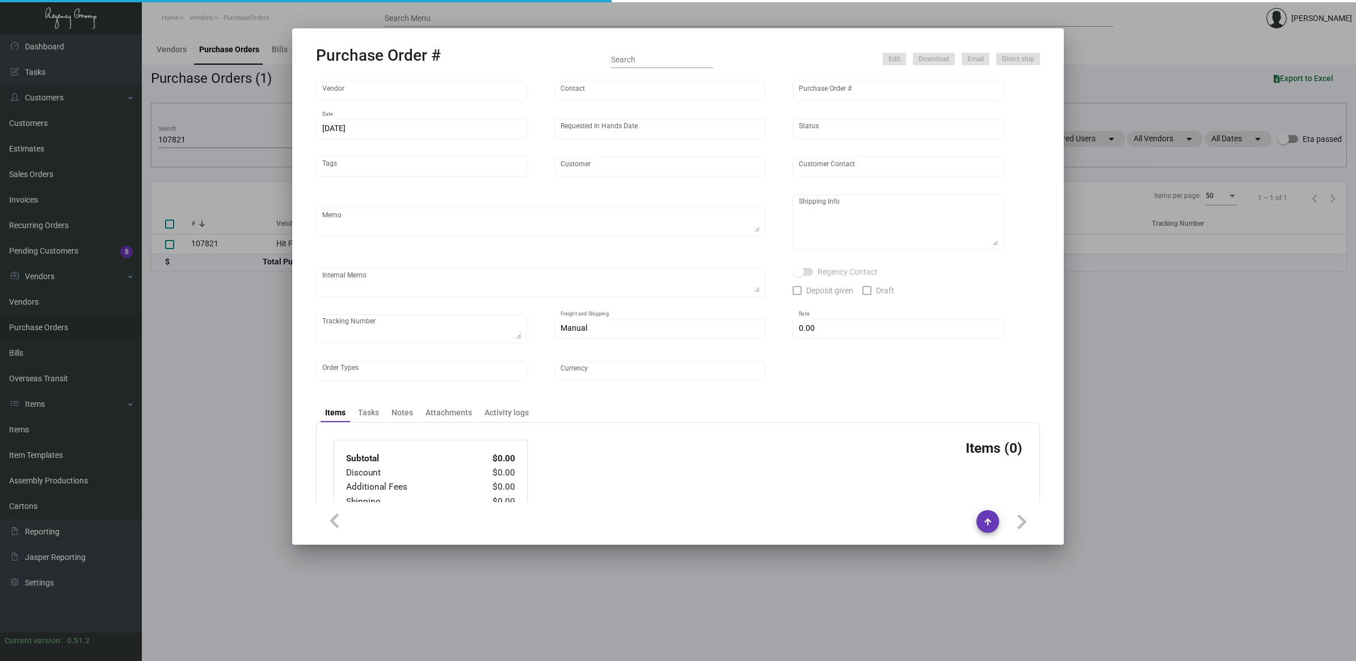
type input "United States Dollar $"
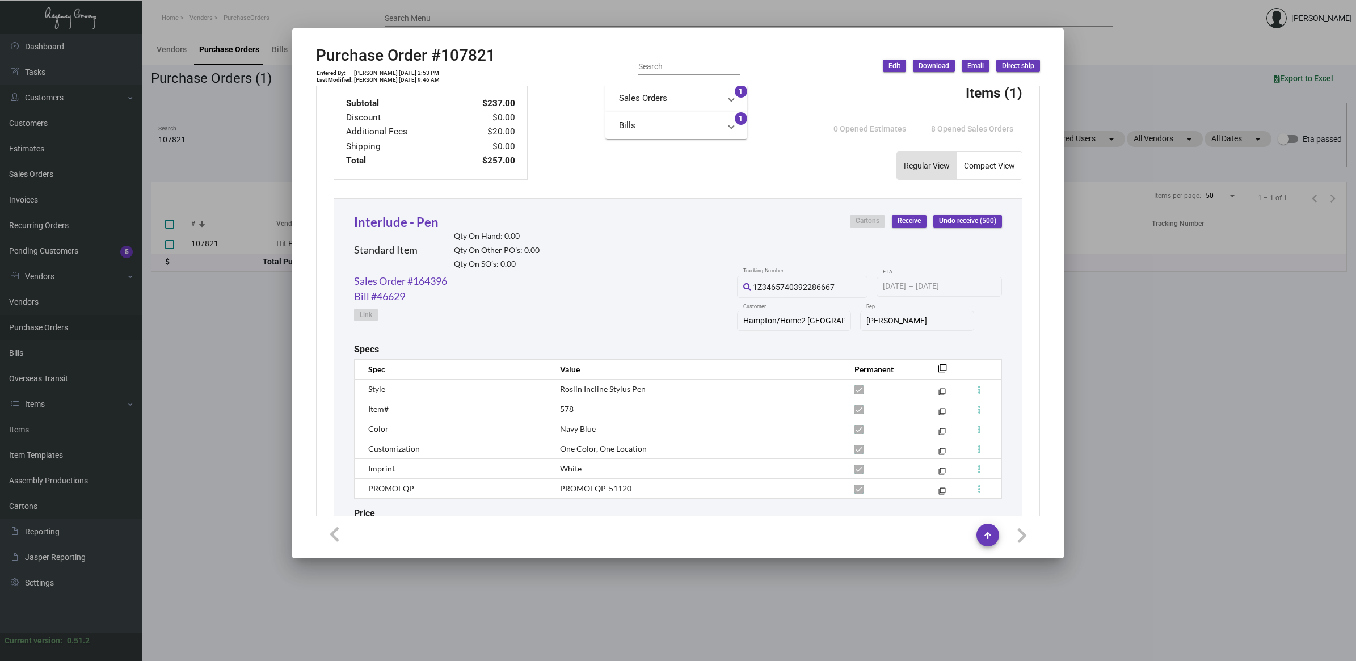
scroll to position [425, 0]
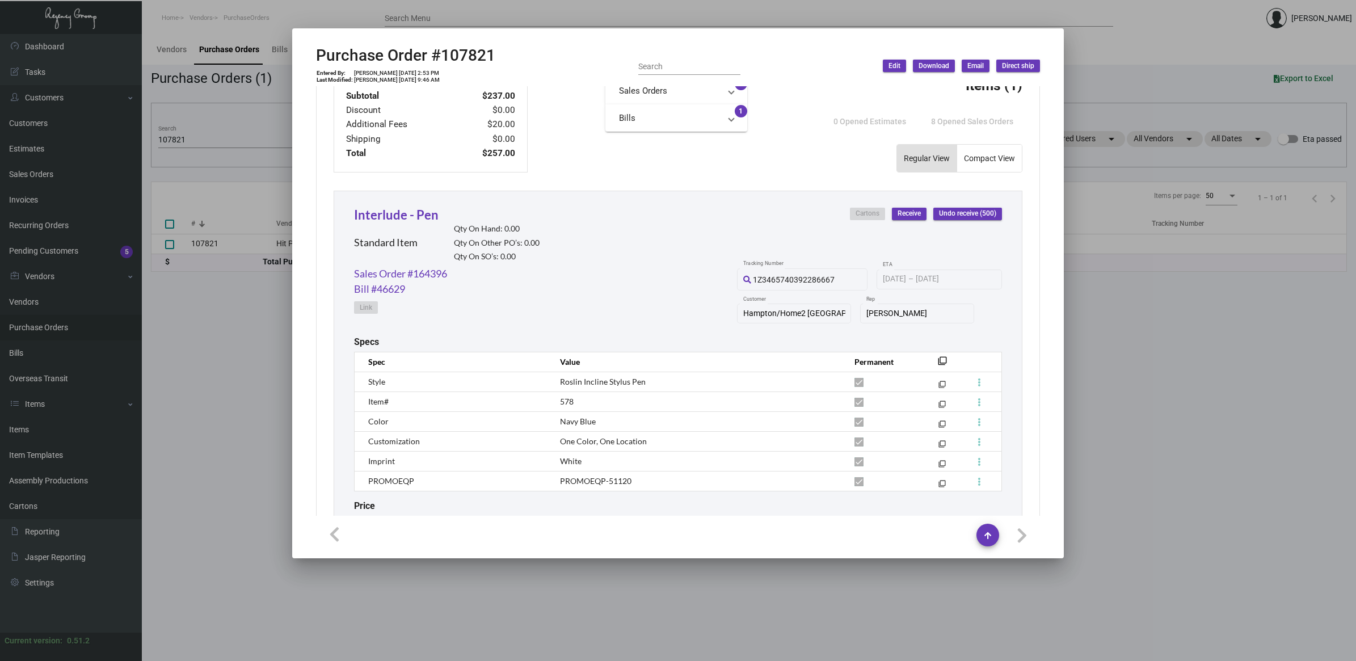
click at [251, 302] on div at bounding box center [678, 330] width 1356 height 661
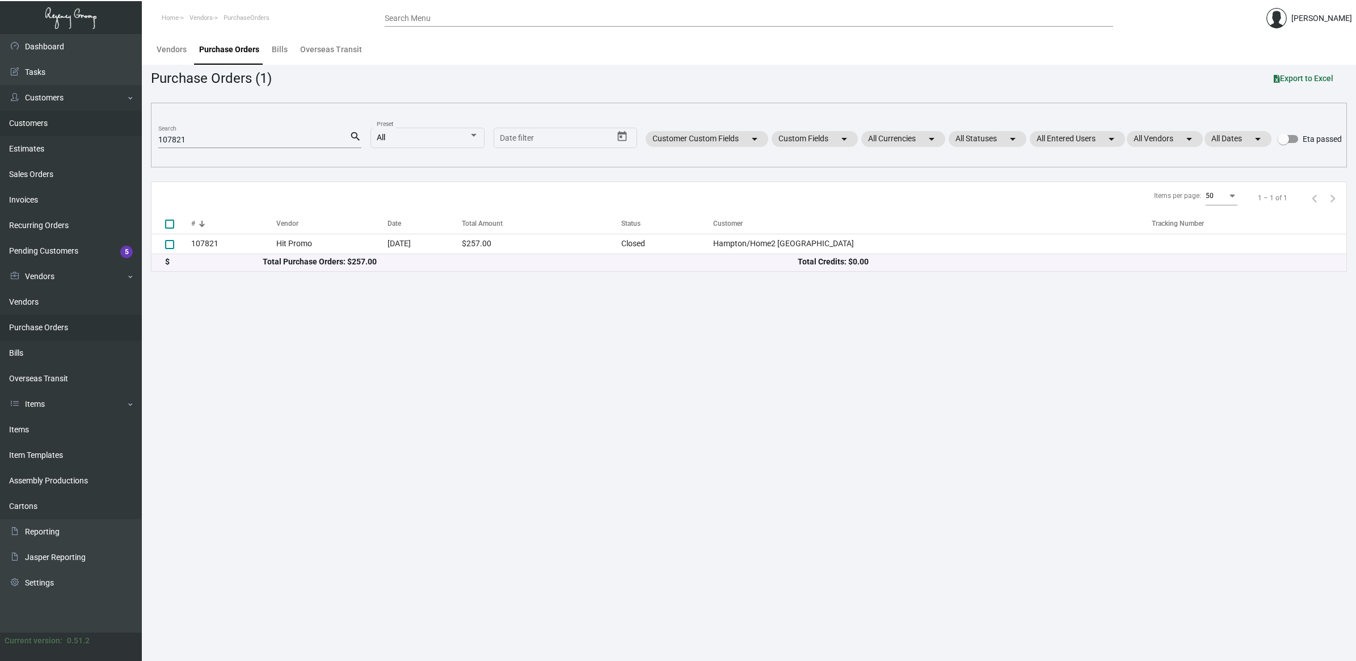
click at [40, 126] on link "Customers" at bounding box center [71, 124] width 142 height 26
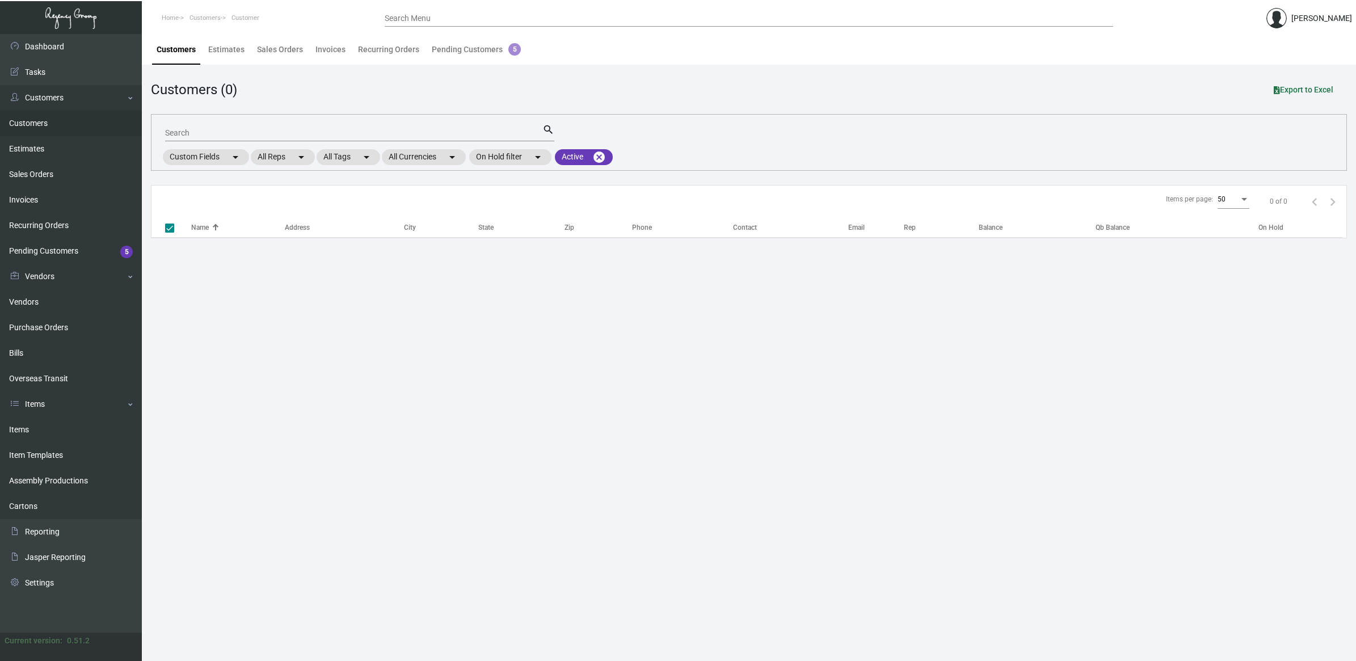
checkbox input "false"
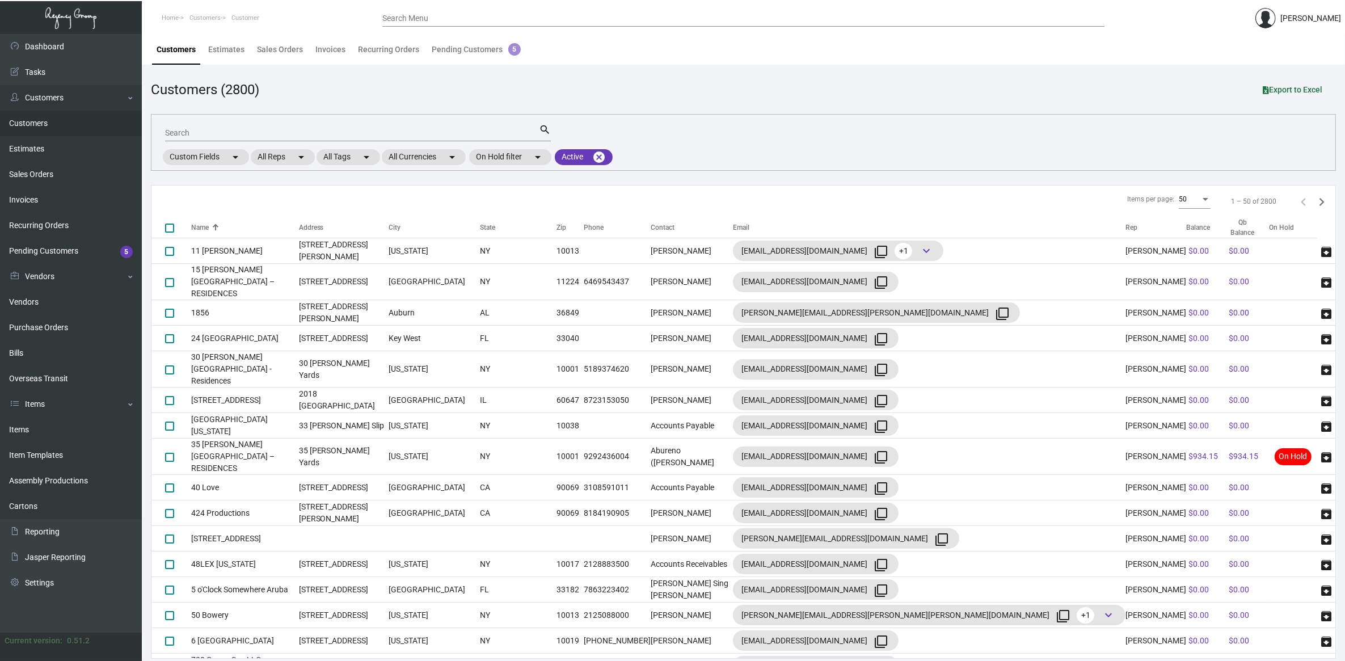
click at [195, 129] on input "Search" at bounding box center [352, 133] width 374 height 9
click at [35, 424] on link "Items" at bounding box center [71, 430] width 142 height 26
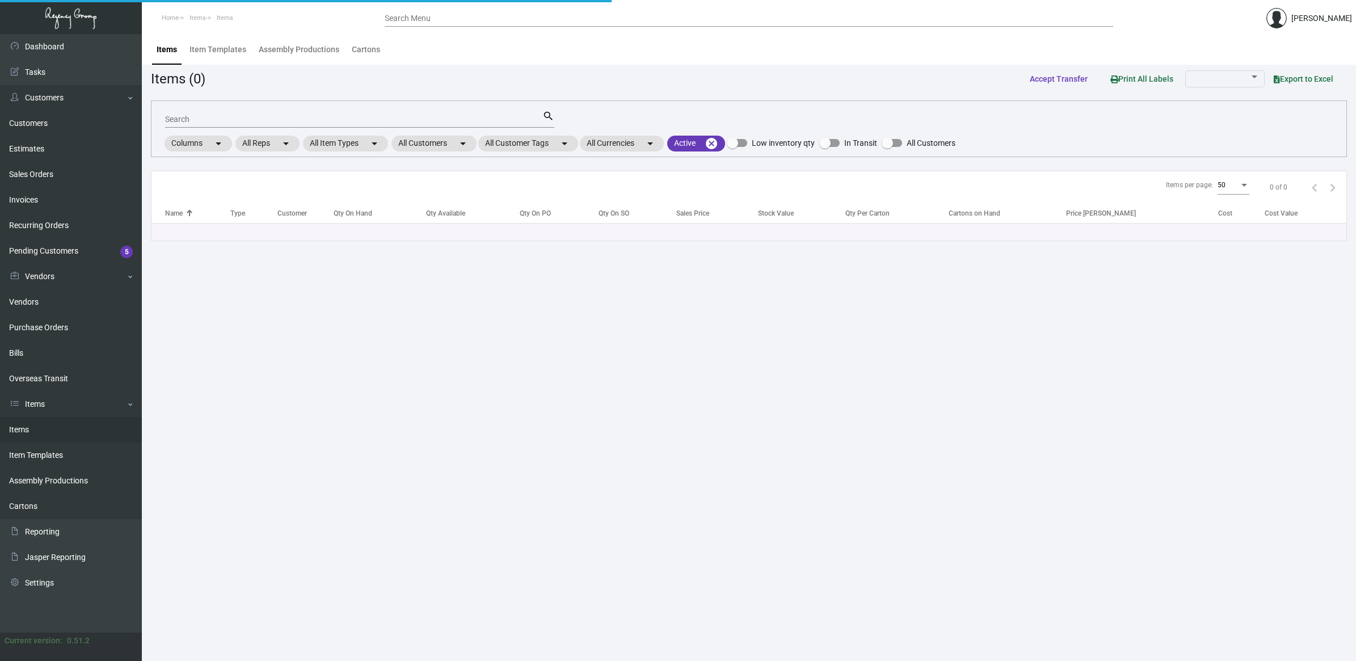
click at [217, 118] on input "Search" at bounding box center [353, 119] width 377 height 9
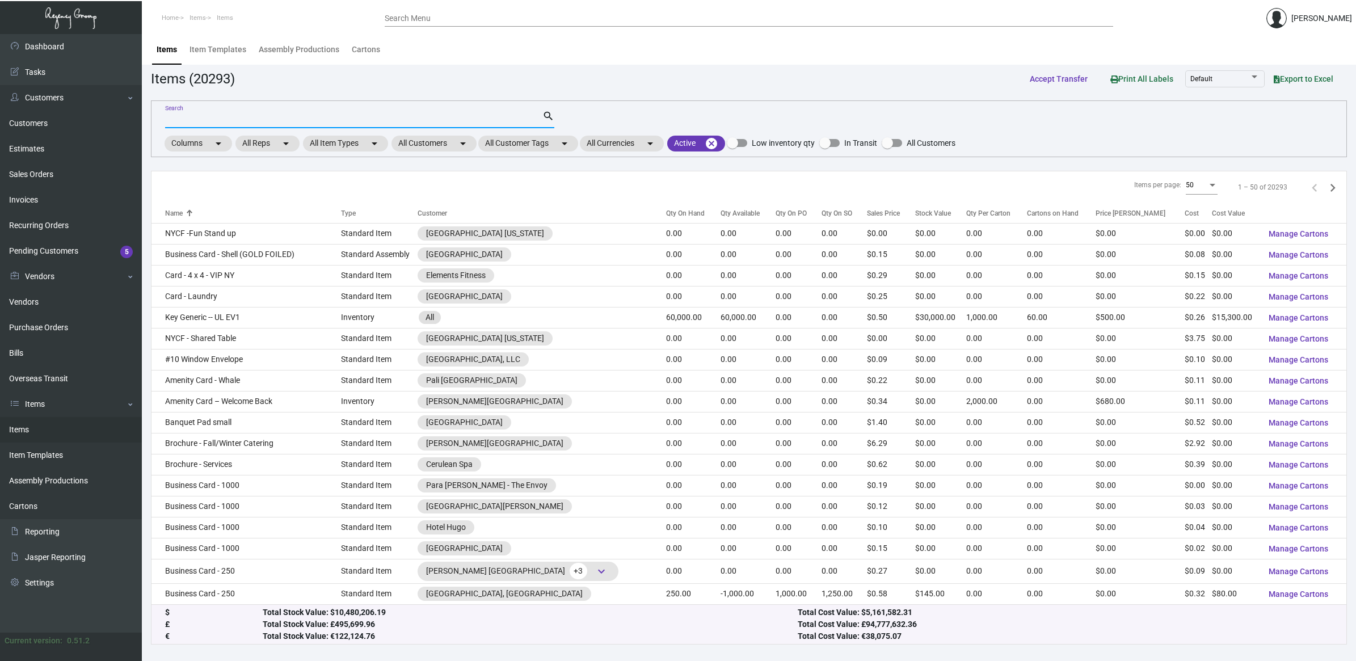
click at [217, 118] on input "Search" at bounding box center [353, 119] width 377 height 9
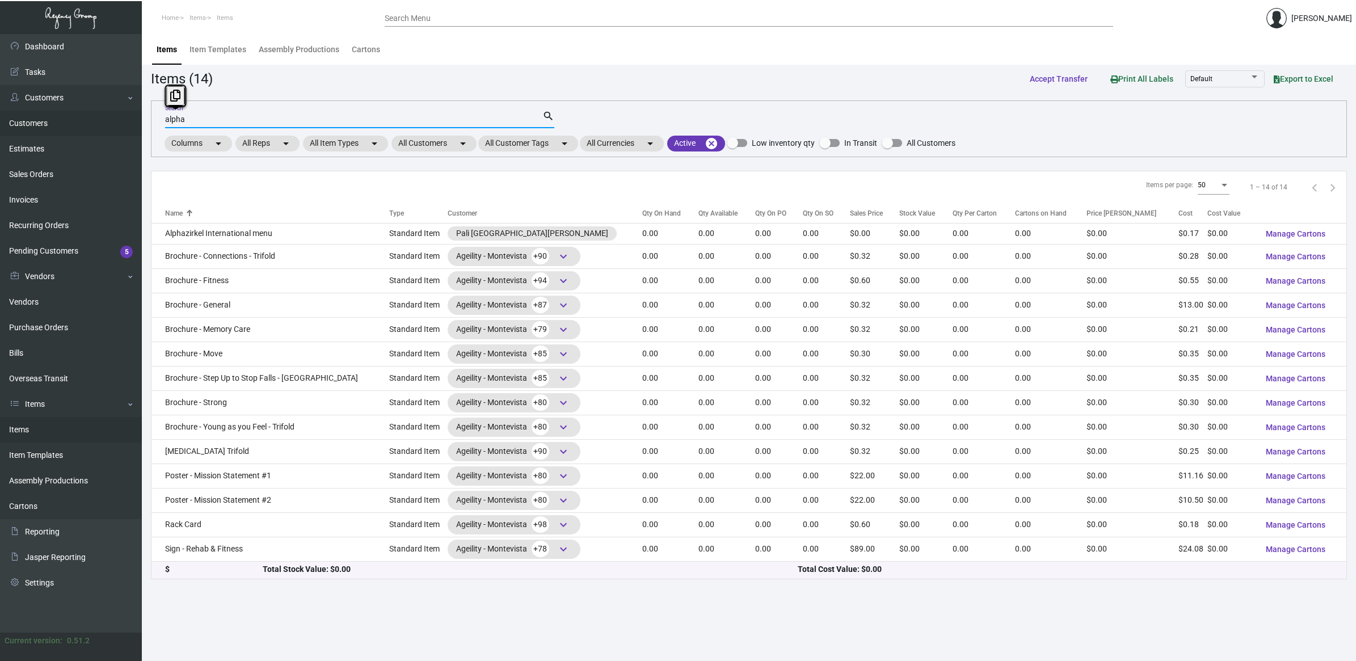
drag, startPoint x: 216, startPoint y: 119, endPoint x: 10, endPoint y: 119, distance: 205.9
click at [10, 119] on div "Dashboard Dashboard Tasks Customers Customers Estimates Sales Orders Invoices R…" at bounding box center [678, 347] width 1356 height 627
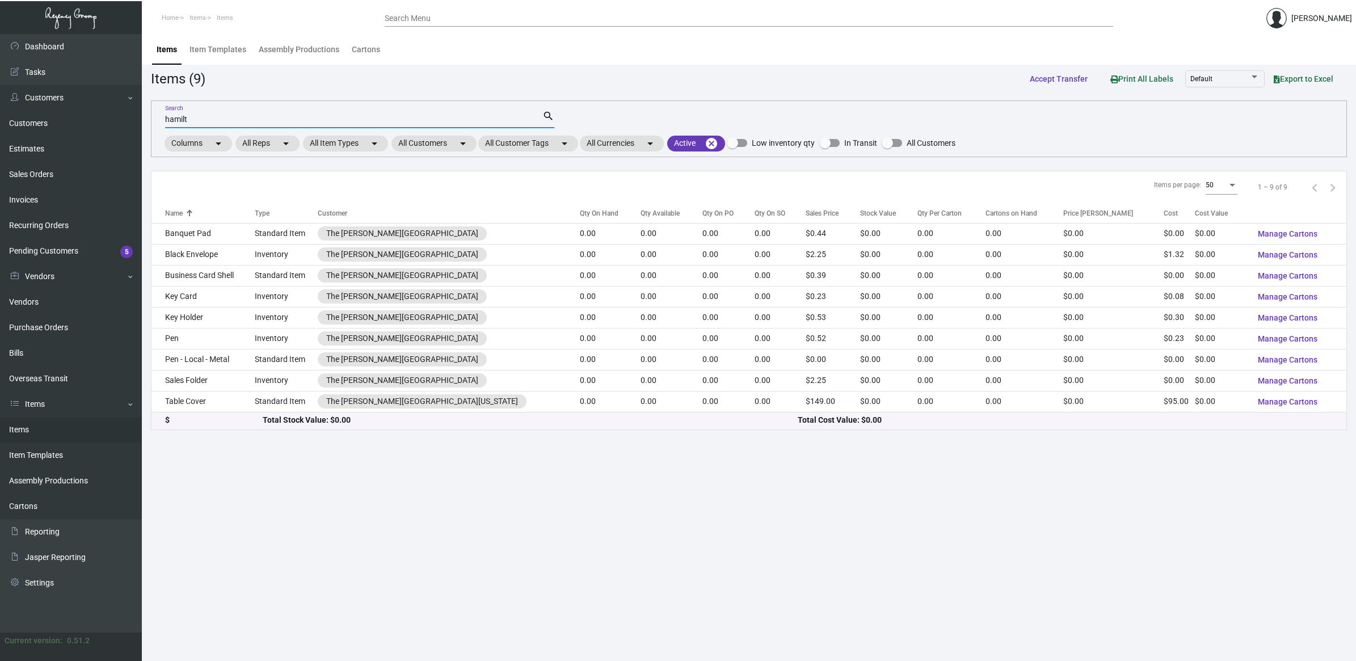
type input "hamilt"
click at [49, 125] on link "Customers" at bounding box center [71, 124] width 142 height 26
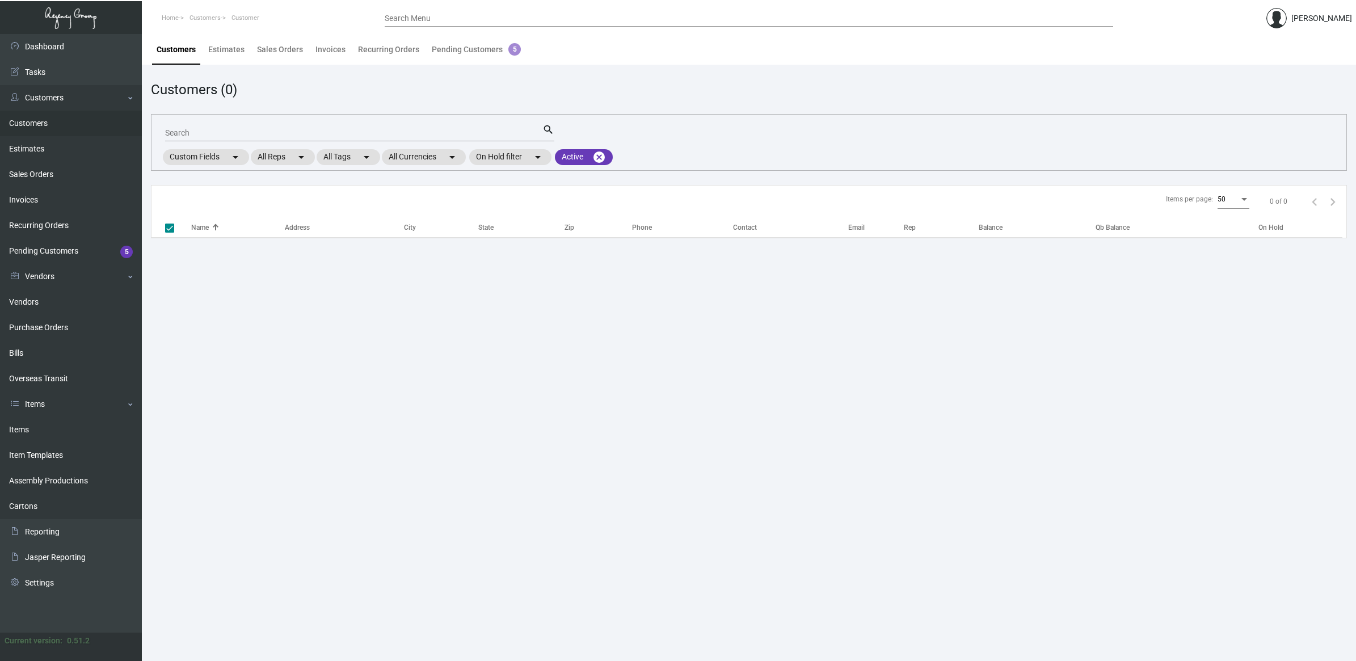
checkbox input "false"
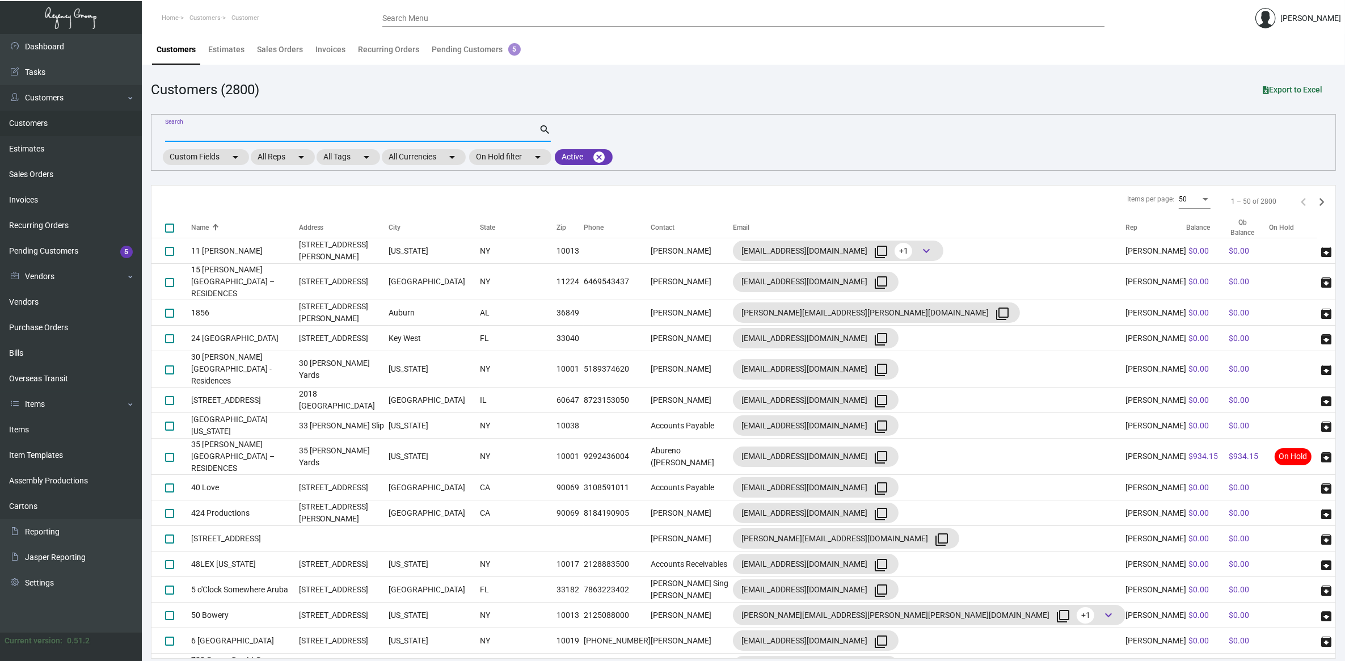
click at [205, 131] on input "Search" at bounding box center [352, 133] width 374 height 9
paste input "Alpharetta"
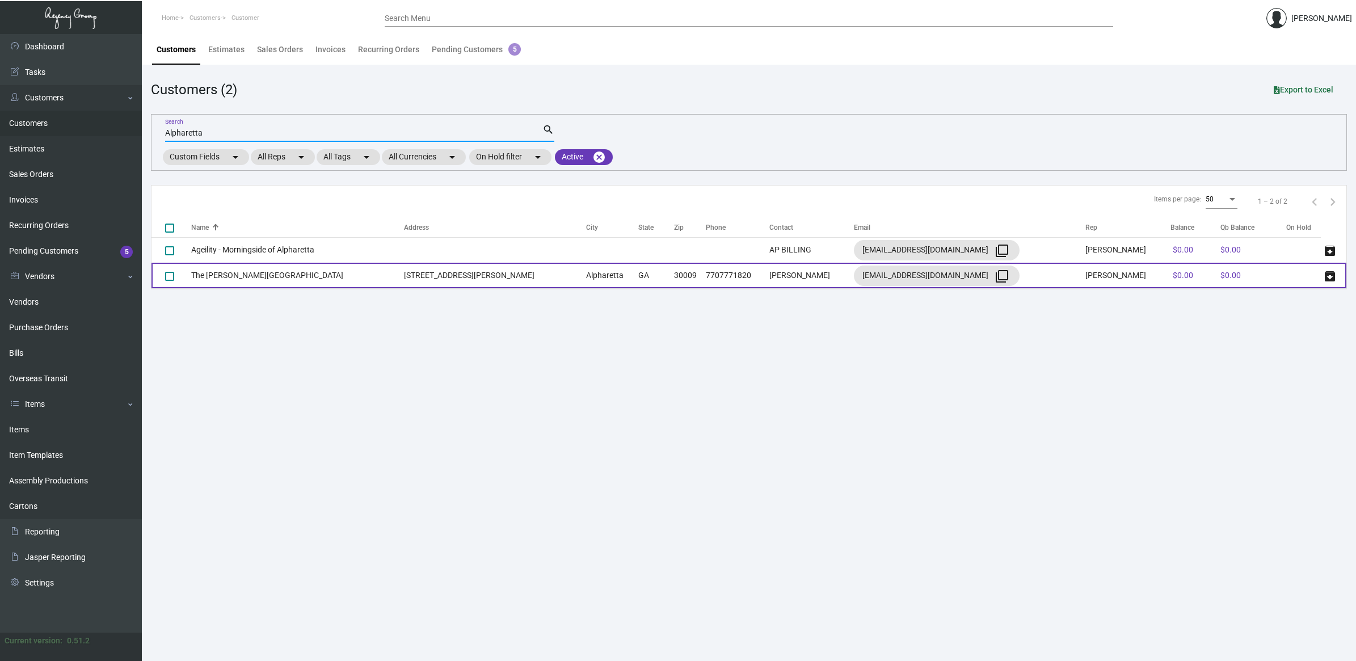
type input "Alpharetta"
click at [339, 265] on td "The [PERSON_NAME][GEOGRAPHIC_DATA]" at bounding box center [297, 276] width 213 height 26
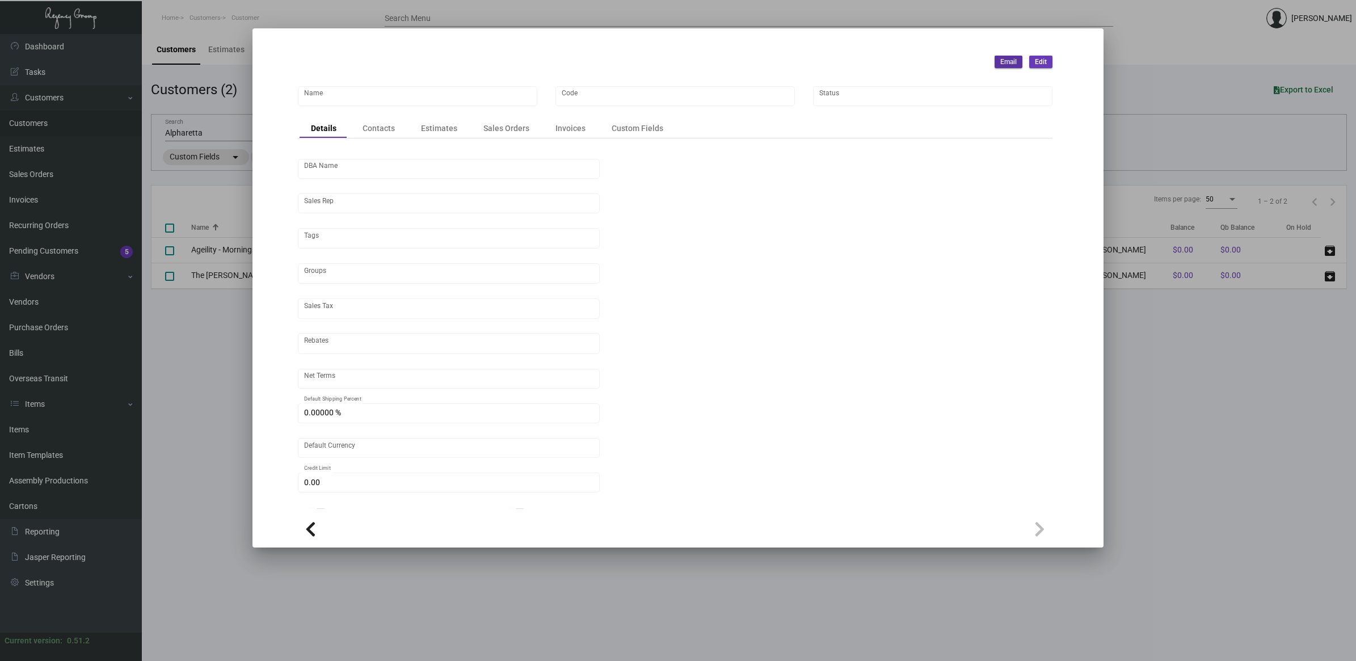
type input "The [PERSON_NAME][GEOGRAPHIC_DATA]"
type input "HAMHOT"
type input "[PERSON_NAME]"
type input "Out of State"
type input "Net 30"
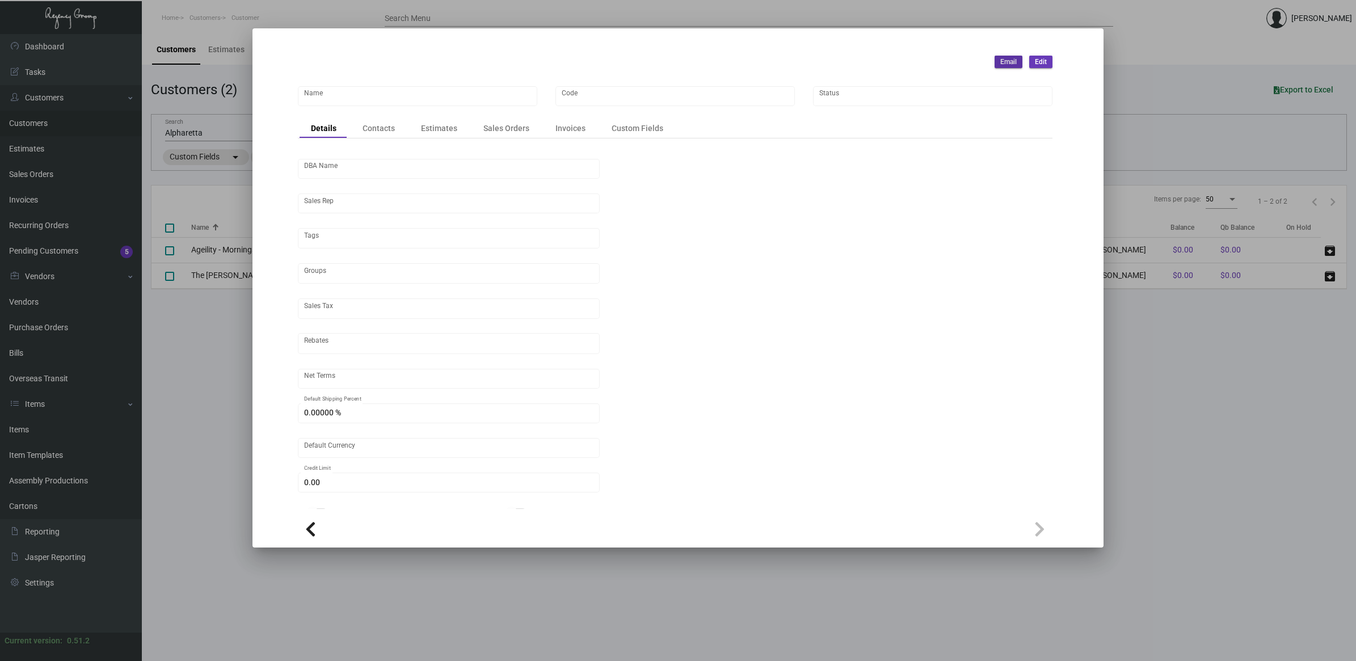
type input "United States Dollar $"
type input "$ 0.00"
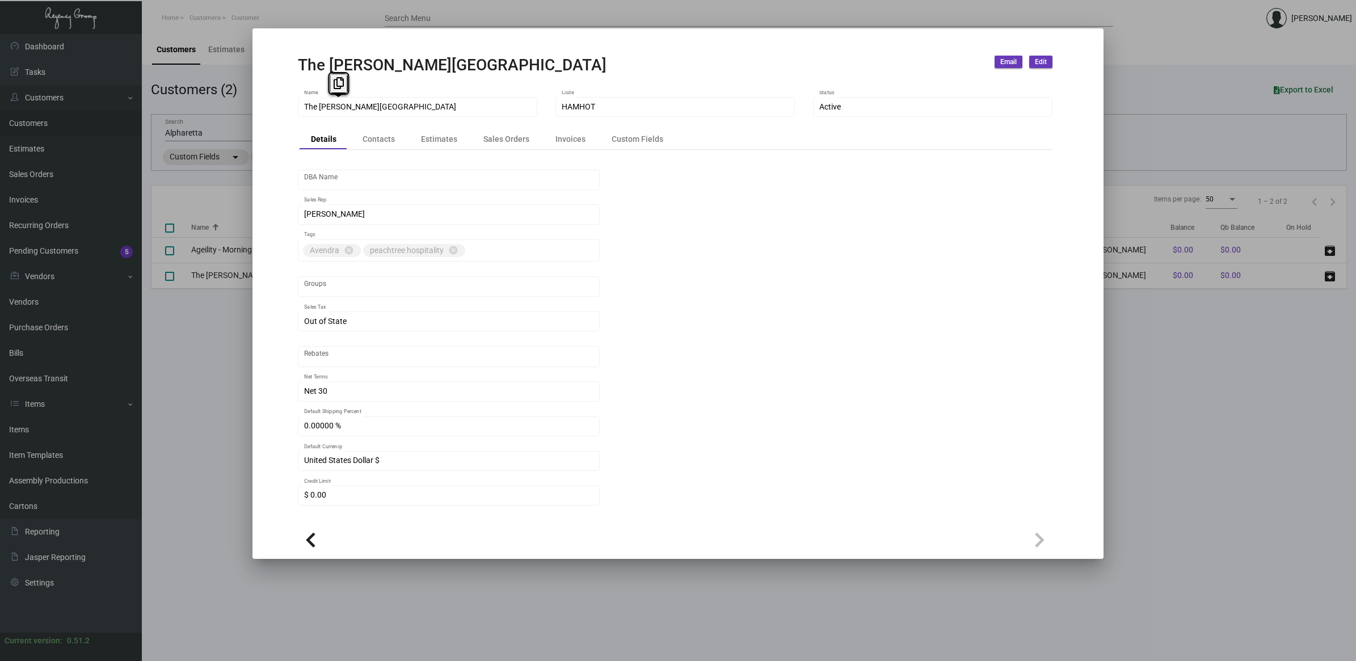
click at [265, 107] on mat-dialog-container "The [PERSON_NAME] Hotel Email Edit The [PERSON_NAME] Hotel Name HAMHOT Code Act…" at bounding box center [677, 293] width 851 height 530
click at [20, 429] on div at bounding box center [678, 330] width 1356 height 661
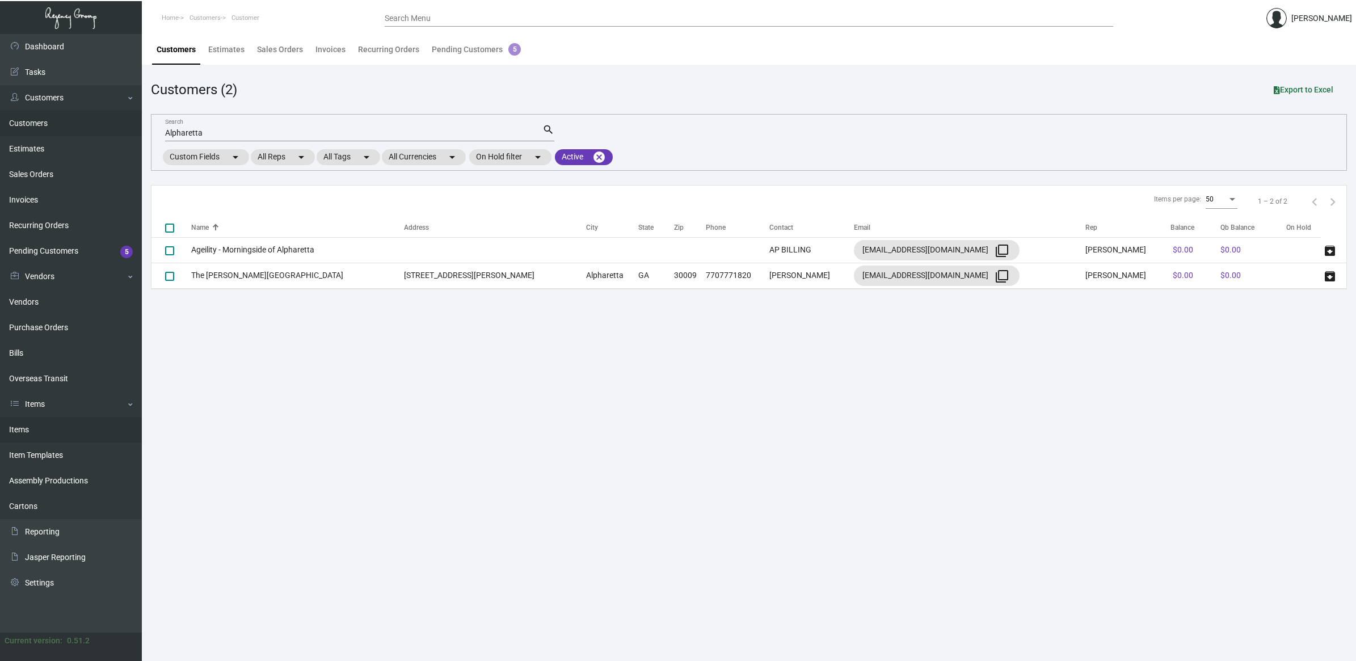
click at [32, 427] on link "Items" at bounding box center [71, 430] width 142 height 26
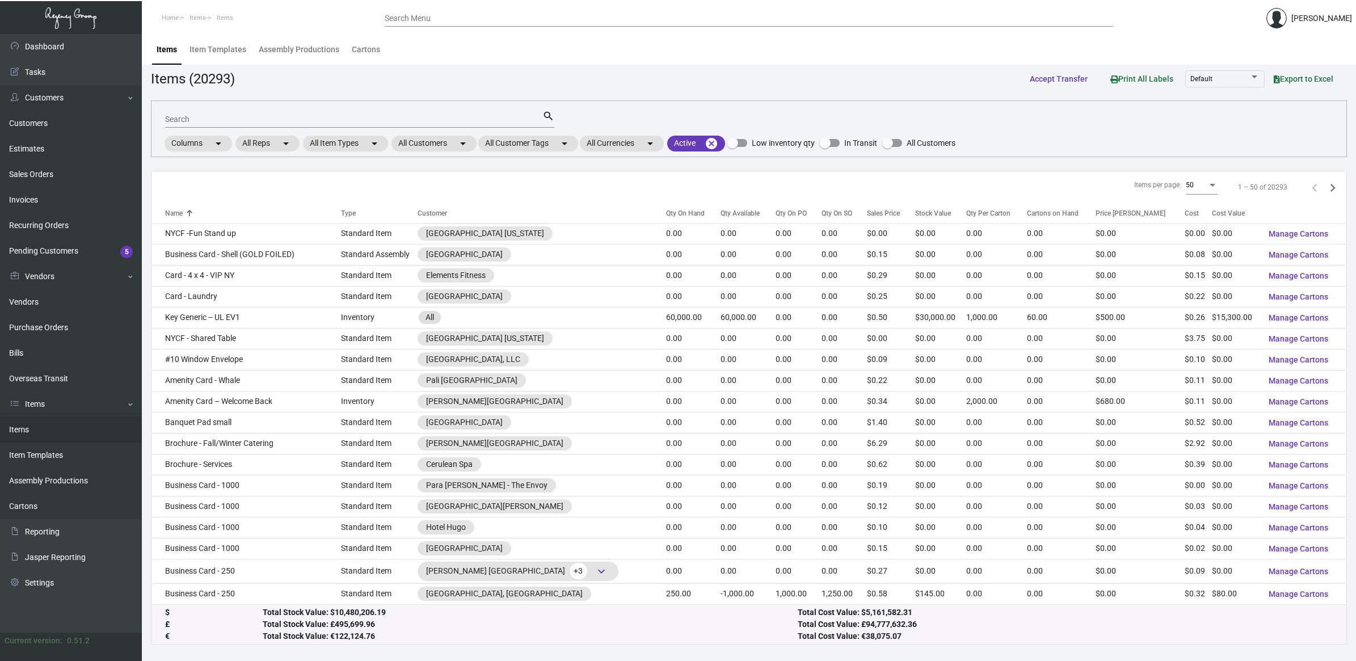
click at [248, 119] on input "Search" at bounding box center [353, 119] width 377 height 9
paste input "The [PERSON_NAME][GEOGRAPHIC_DATA]"
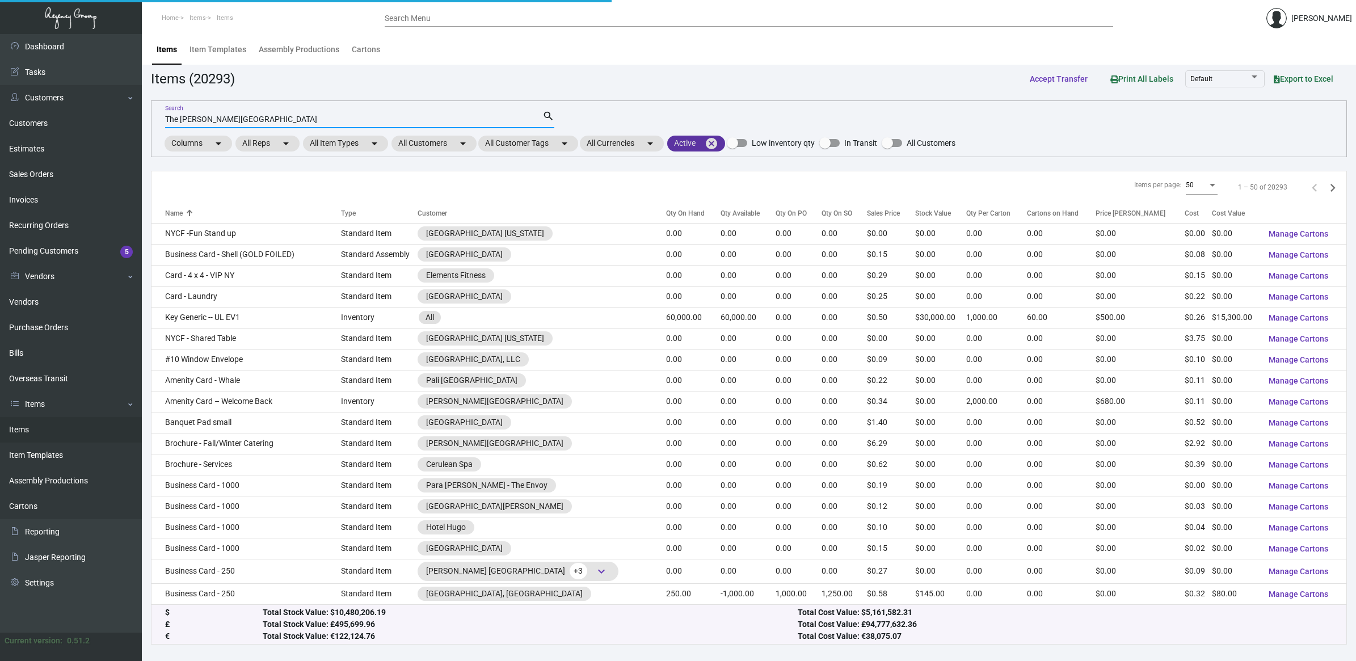
type input "The [PERSON_NAME][GEOGRAPHIC_DATA]"
click at [716, 142] on mat-icon "cancel" at bounding box center [712, 144] width 14 height 14
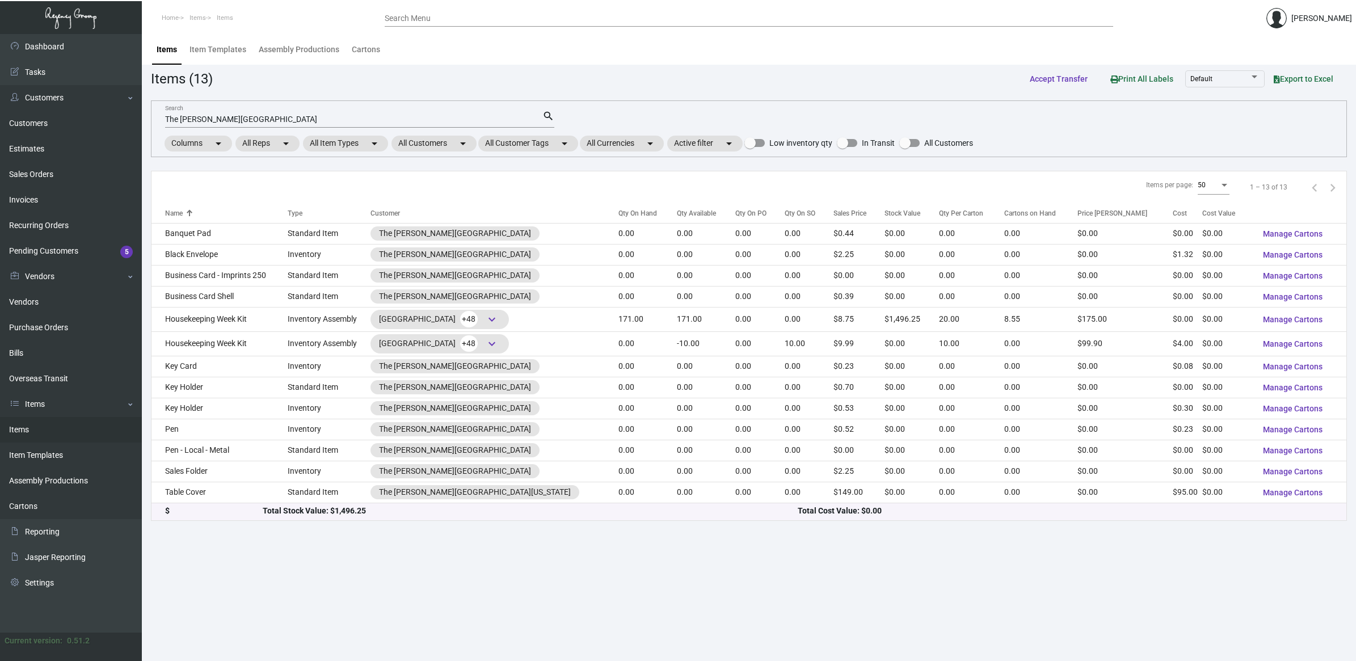
click at [320, 533] on main "Items Item Templates Assembly Productions Cartons Items (13) Accept Transfer Pr…" at bounding box center [749, 347] width 1214 height 627
click at [736, 142] on mat-icon "arrow_drop_down" at bounding box center [729, 144] width 14 height 14
click at [712, 210] on span "Inactive" at bounding box center [709, 210] width 28 height 14
click at [686, 214] on input "Inactive" at bounding box center [685, 214] width 1 height 1
checkbox input "true"
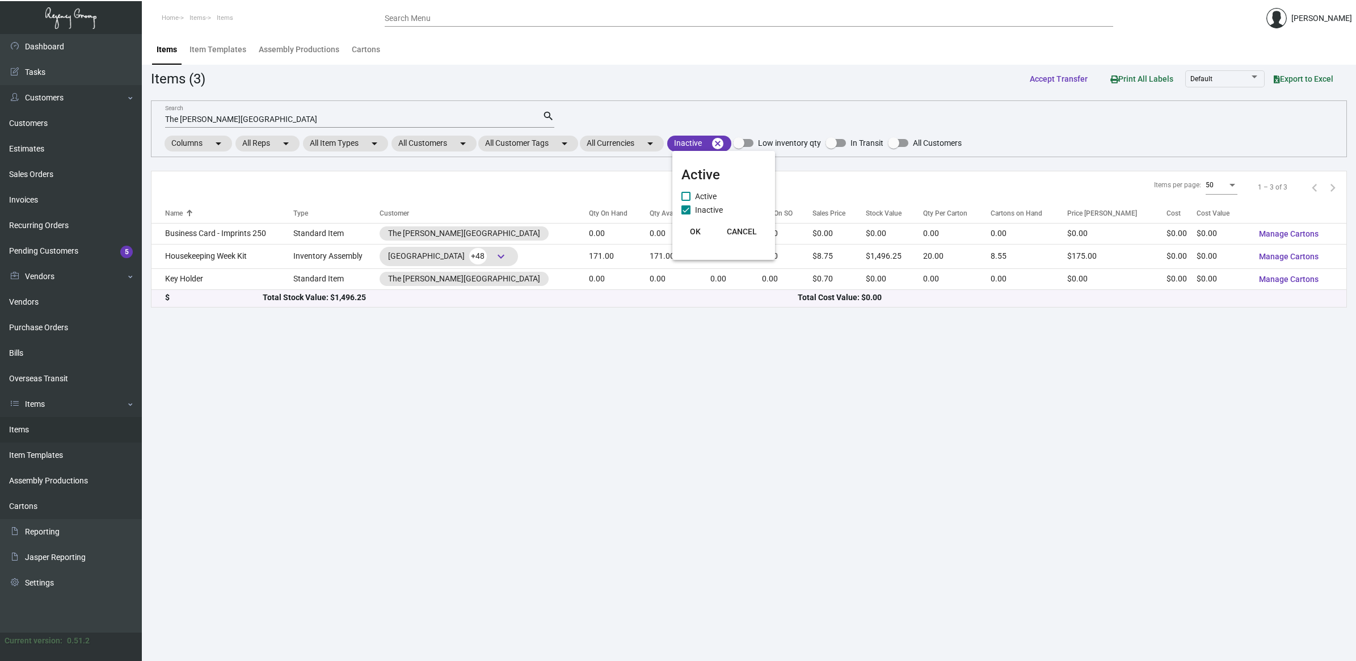
click at [705, 196] on span "Active" at bounding box center [706, 196] width 22 height 14
click at [686, 201] on input "Active" at bounding box center [685, 201] width 1 height 1
checkbox input "true"
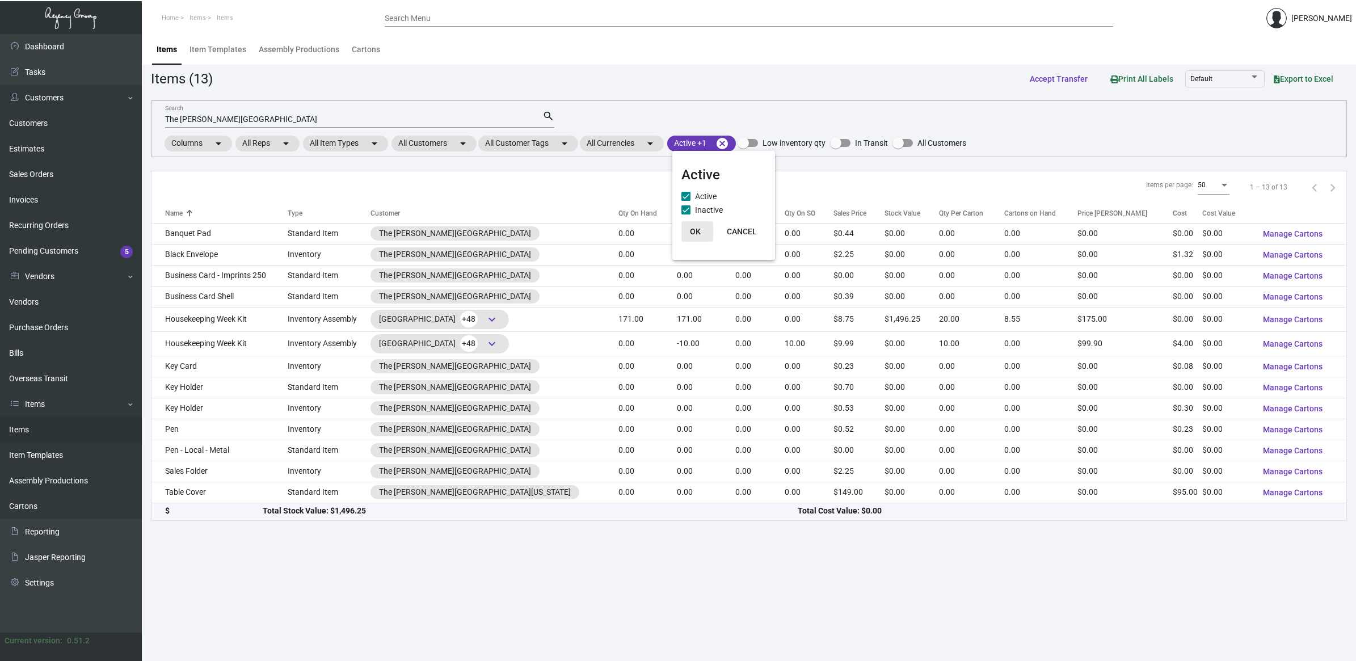
click at [693, 238] on button "OK" at bounding box center [695, 231] width 36 height 20
